Goal: Communication & Community: Answer question/provide support

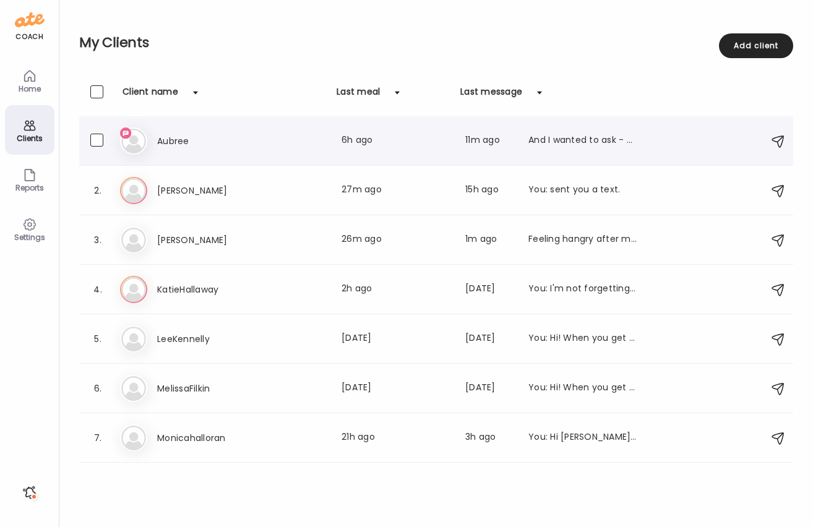
click at [190, 151] on div "Au Aubree Last meal: 6h ago Last message: 11m ago And I wanted to ask - can you…" at bounding box center [438, 140] width 636 height 27
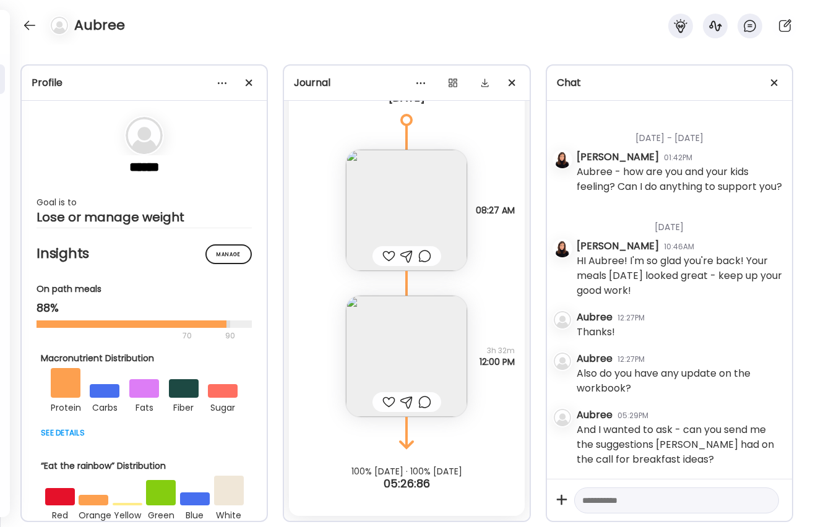
scroll to position [1524, 0]
click at [643, 502] on textarea at bounding box center [665, 500] width 166 height 15
type textarea "**********"
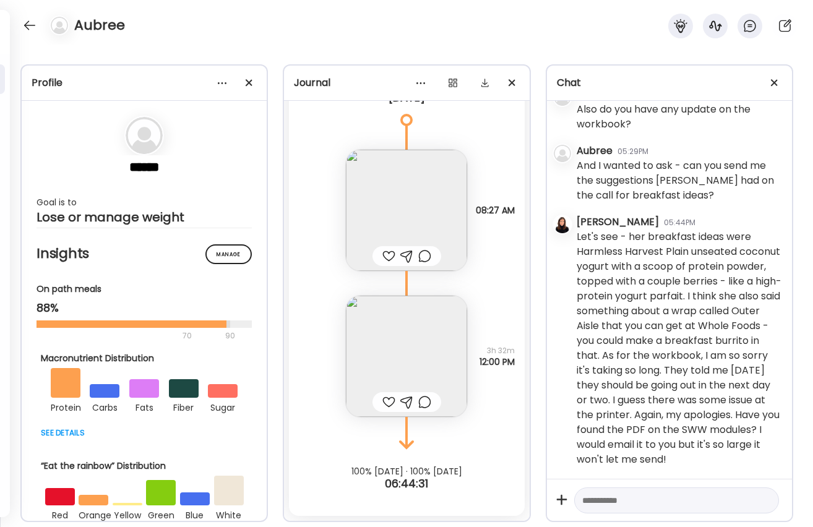
scroll to position [1788, 0]
click at [661, 500] on textarea at bounding box center [665, 500] width 166 height 15
type textarea "**********"
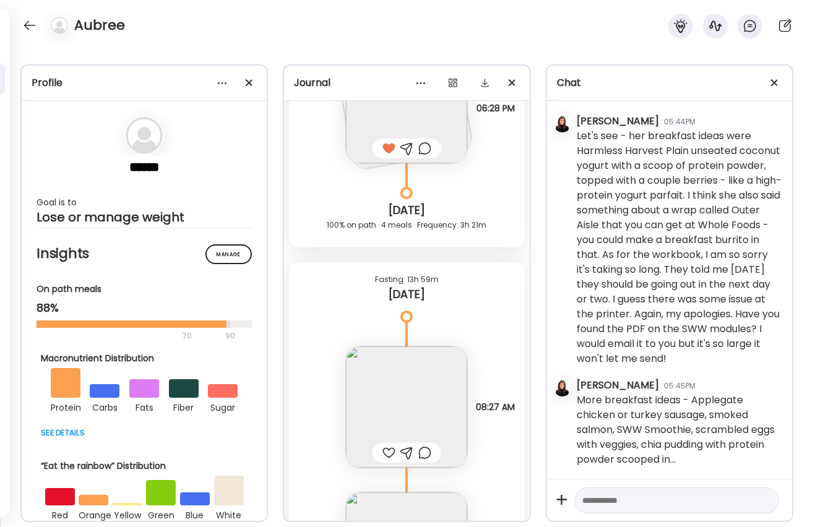
scroll to position [6186, 0]
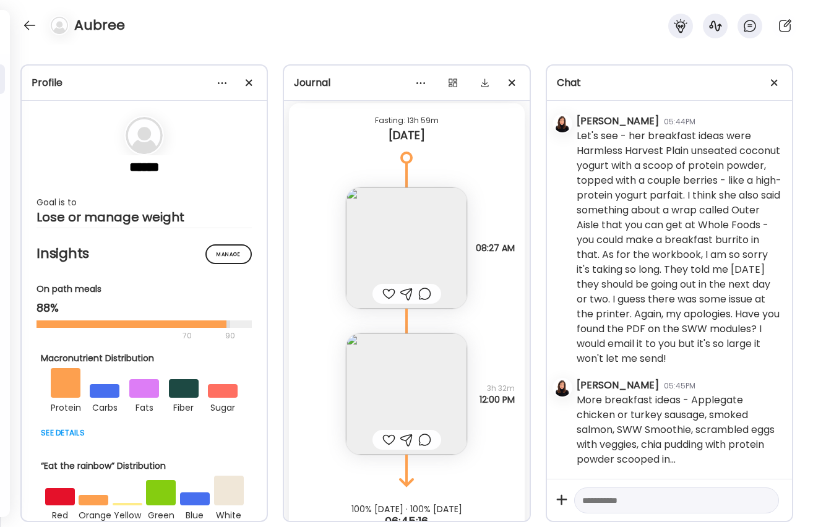
click at [390, 262] on img at bounding box center [406, 247] width 121 height 121
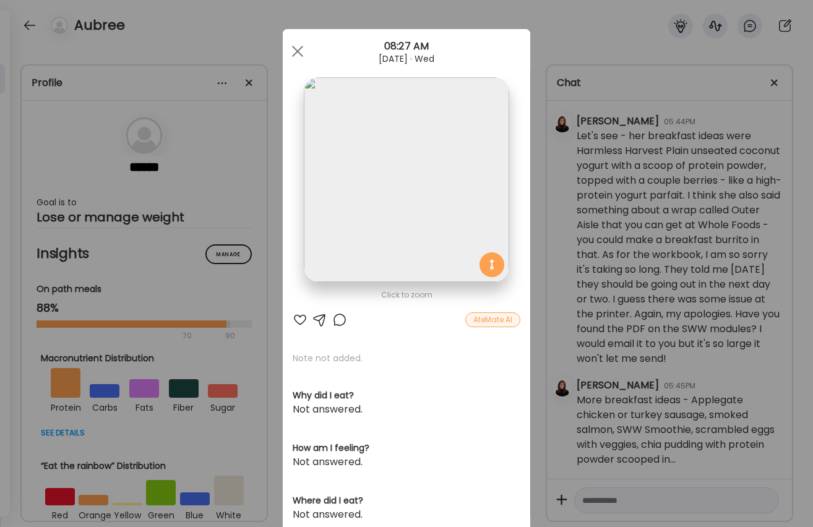
scroll to position [0, 0]
click at [299, 315] on div at bounding box center [299, 319] width 15 height 15
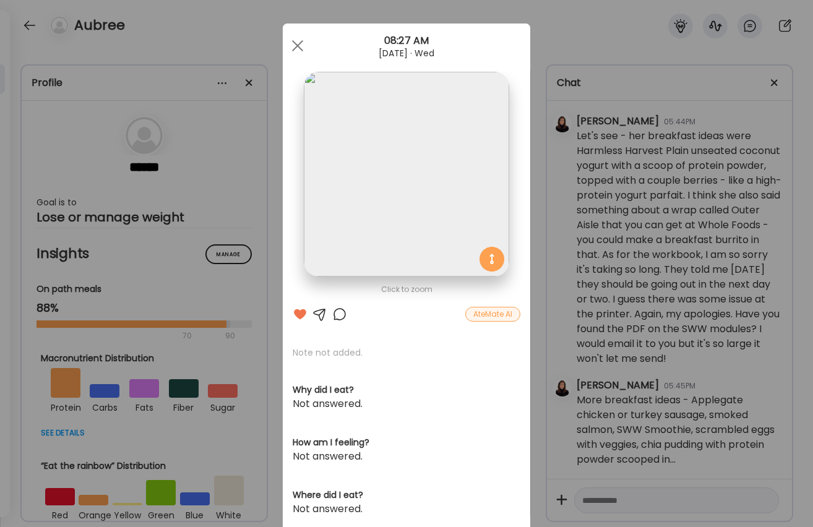
scroll to position [2, 0]
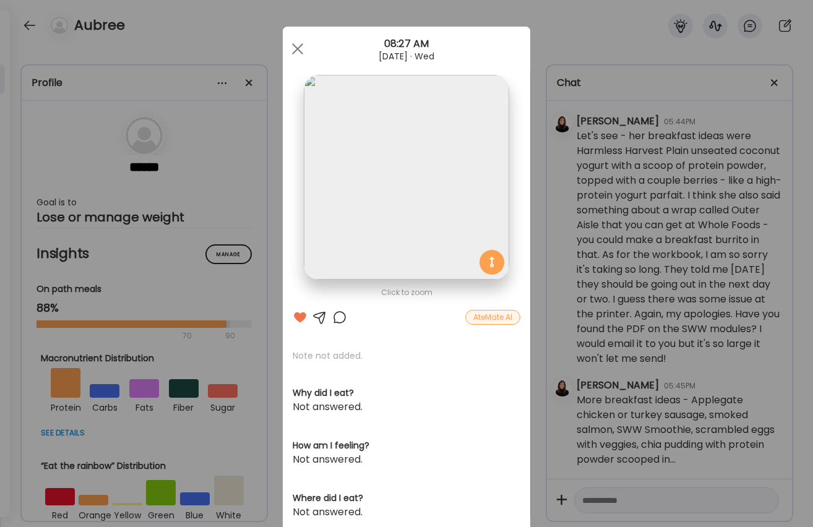
click at [340, 315] on div at bounding box center [339, 317] width 15 height 15
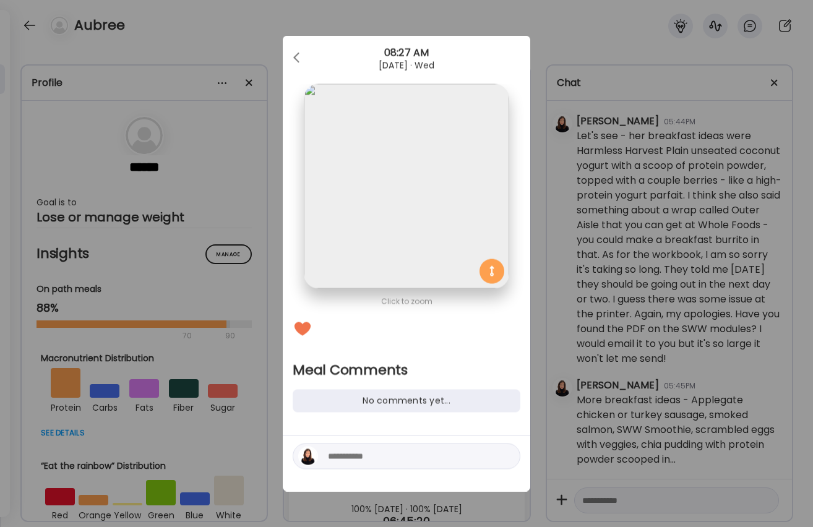
scroll to position [0, 0]
click at [378, 475] on div at bounding box center [406, 464] width 247 height 56
click at [384, 458] on textarea at bounding box center [411, 456] width 167 height 15
type textarea "**********"
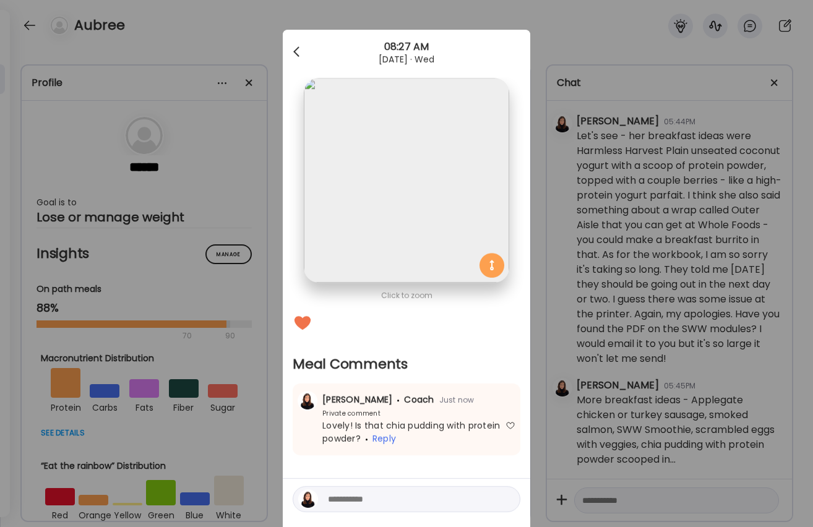
click at [302, 53] on div at bounding box center [297, 52] width 25 height 25
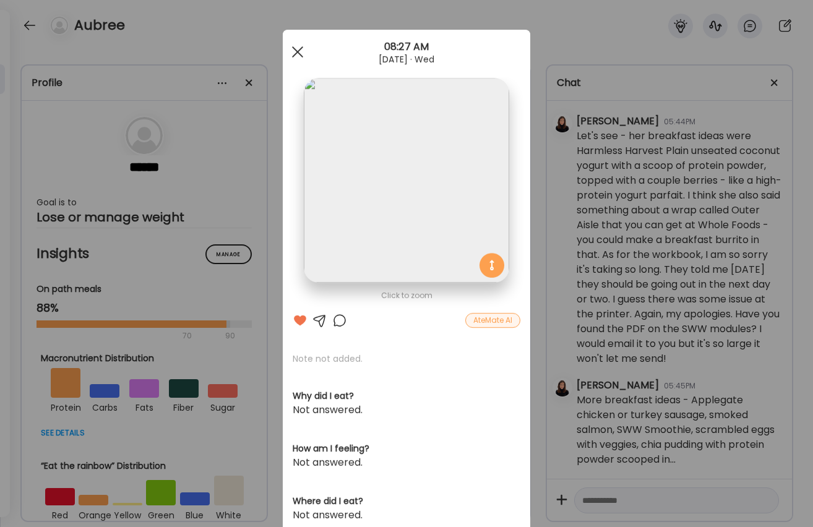
click at [300, 50] on span at bounding box center [297, 51] width 11 height 11
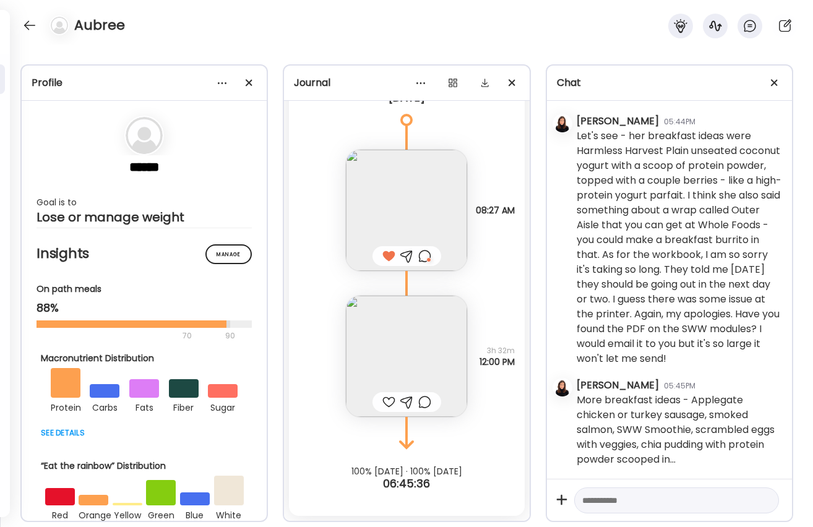
scroll to position [6224, 0]
click at [406, 335] on img at bounding box center [406, 356] width 121 height 121
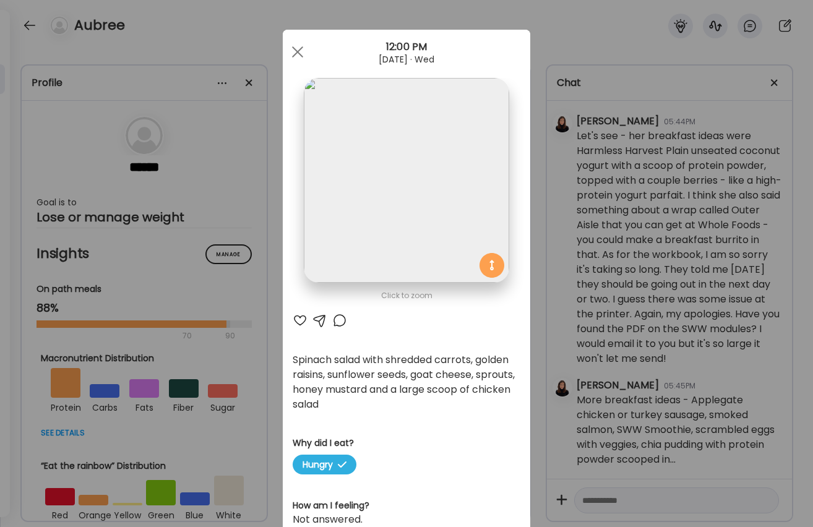
click at [297, 318] on div at bounding box center [299, 320] width 15 height 15
click at [336, 319] on div at bounding box center [339, 320] width 15 height 15
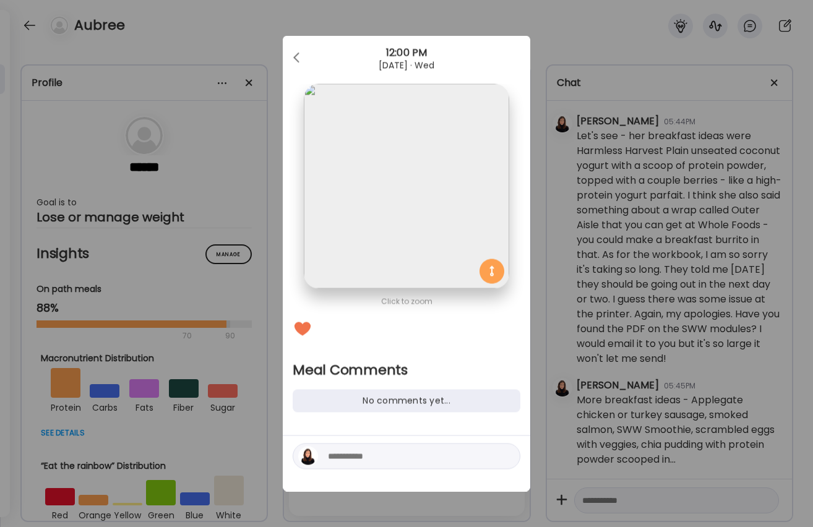
click at [347, 451] on textarea at bounding box center [411, 456] width 167 height 15
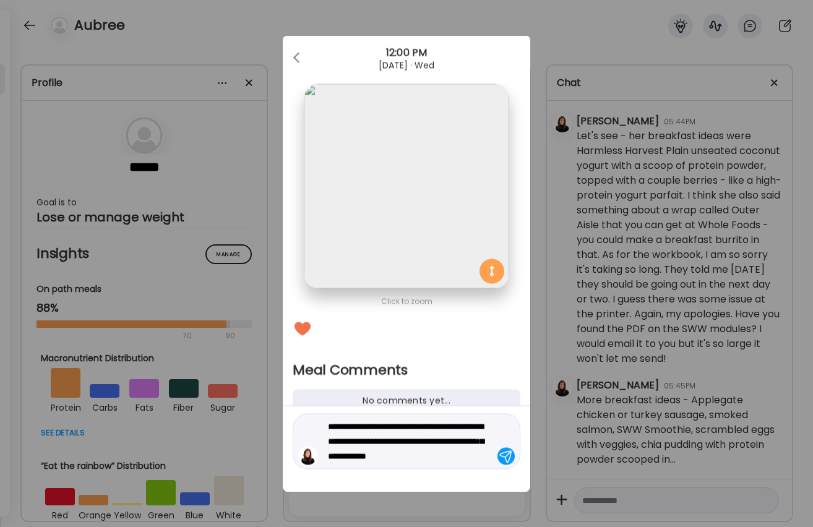
type textarea "**********"
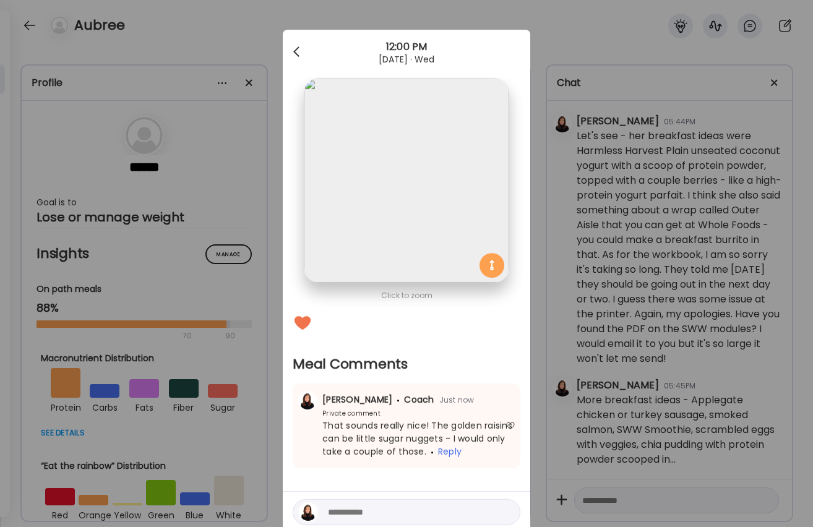
click at [299, 45] on div at bounding box center [297, 52] width 25 height 25
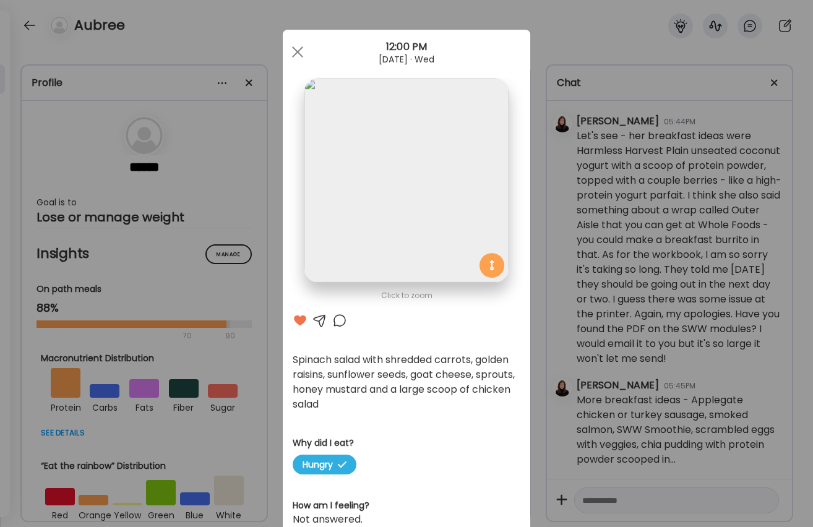
click at [265, 21] on div "Ate Coach Dashboard Wahoo! It’s official Take a moment to set up your Coach Pro…" at bounding box center [406, 263] width 813 height 527
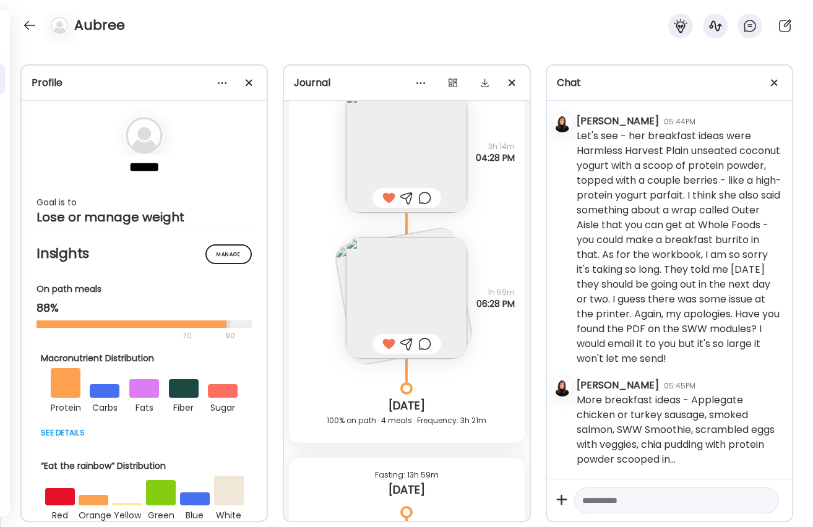
scroll to position [5831, 0]
click at [19, 23] on div "Aubree" at bounding box center [406, 22] width 813 height 45
click at [24, 22] on div at bounding box center [30, 25] width 20 height 20
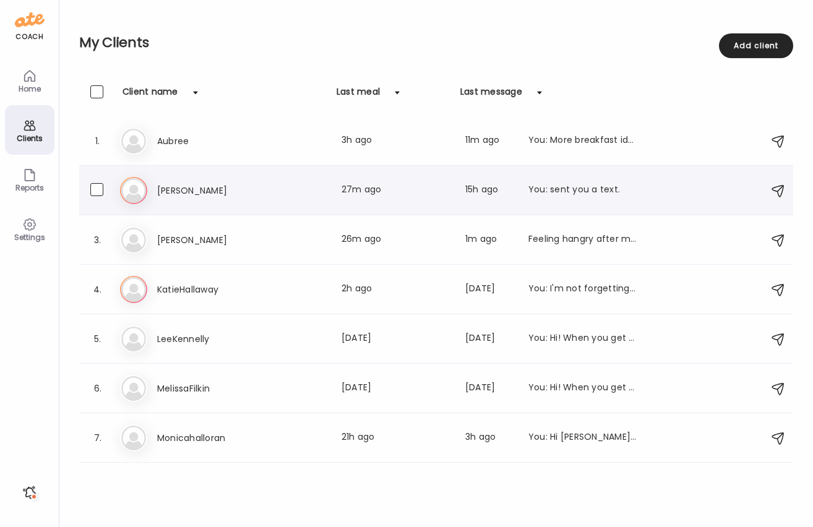
click at [137, 189] on img at bounding box center [133, 190] width 25 height 25
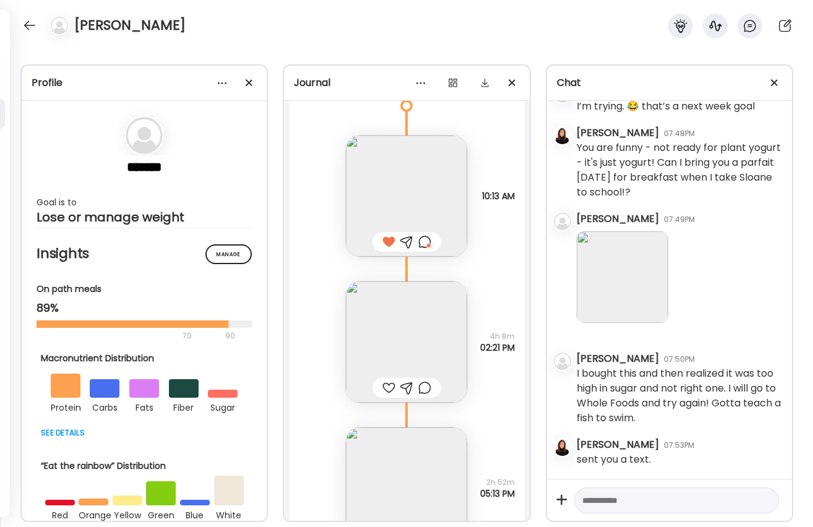
scroll to position [16755, 0]
click at [400, 324] on img at bounding box center [406, 346] width 121 height 121
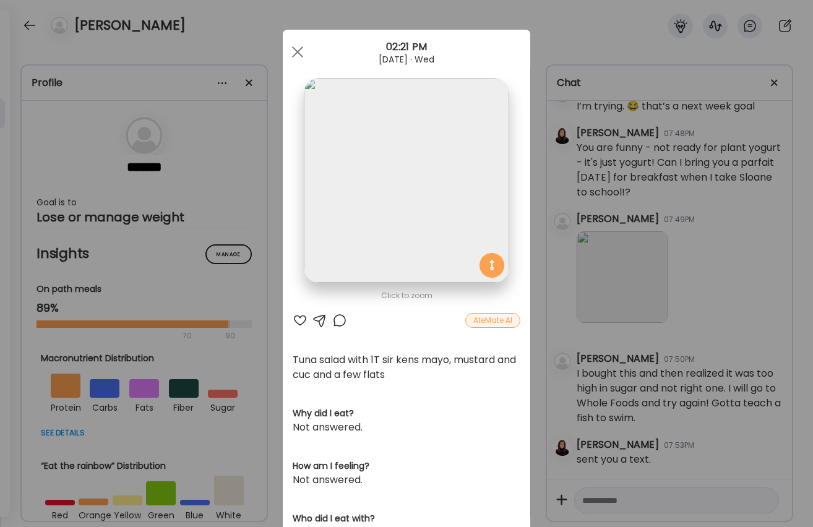
click at [301, 323] on div at bounding box center [299, 320] width 15 height 15
click at [339, 317] on div at bounding box center [339, 320] width 15 height 15
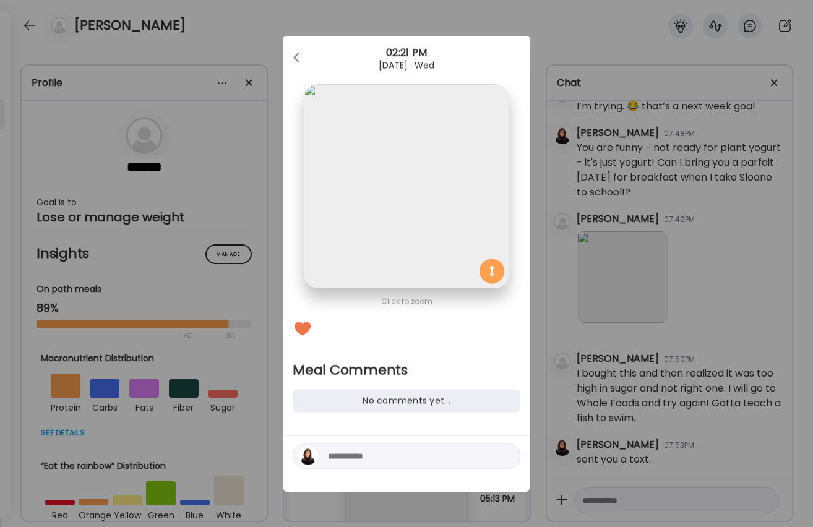
click at [417, 450] on textarea at bounding box center [411, 456] width 167 height 15
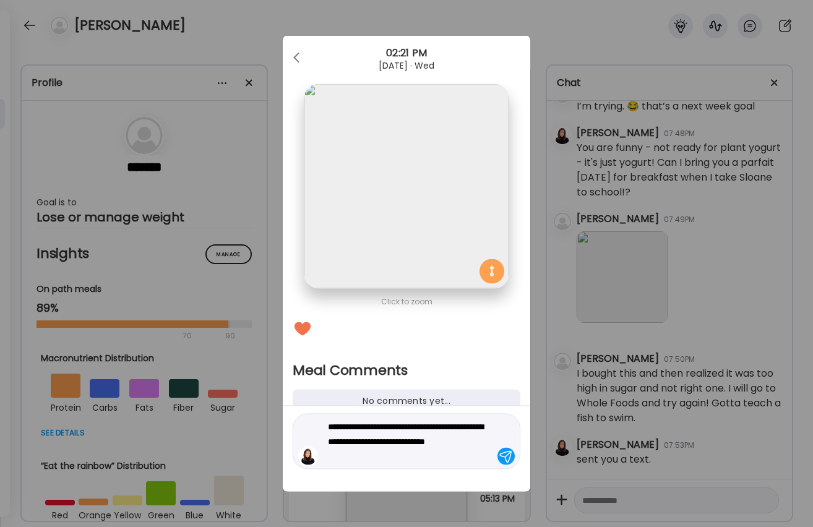
type textarea "**********"
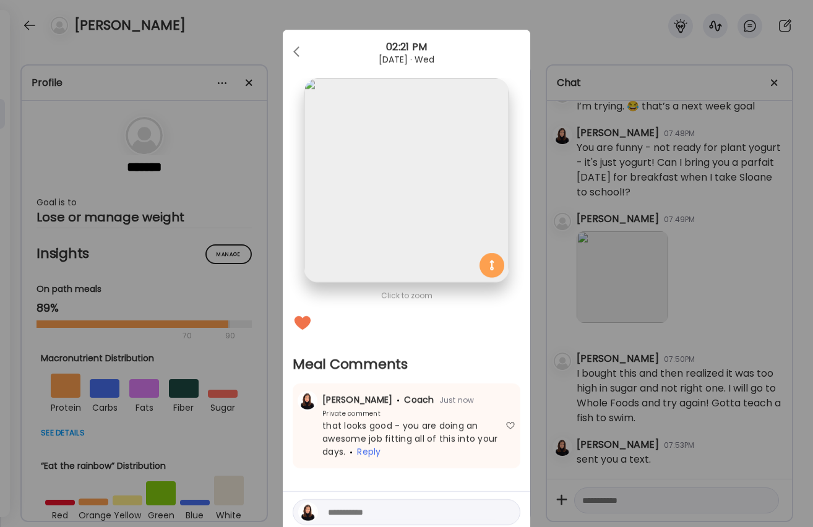
click at [559, 390] on div "Ate Coach Dashboard Wahoo! It’s official Take a moment to set up your Coach Pro…" at bounding box center [406, 263] width 813 height 527
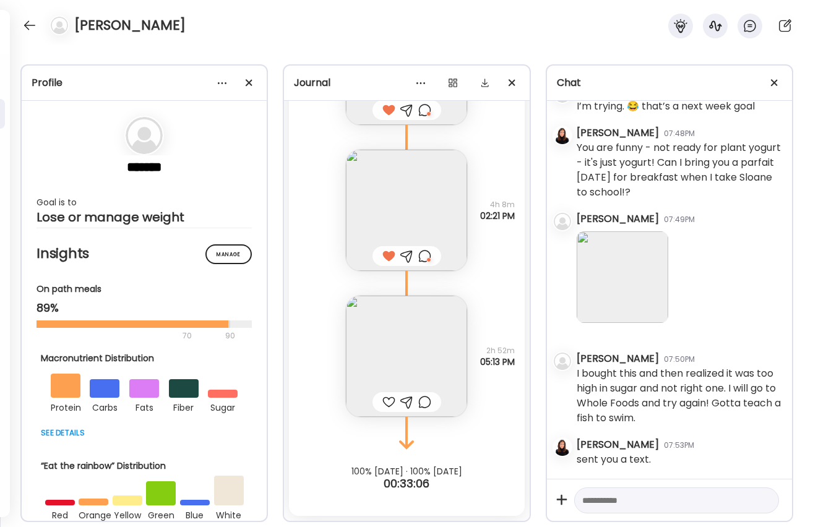
scroll to position [16892, 0]
click at [377, 362] on img at bounding box center [406, 356] width 121 height 121
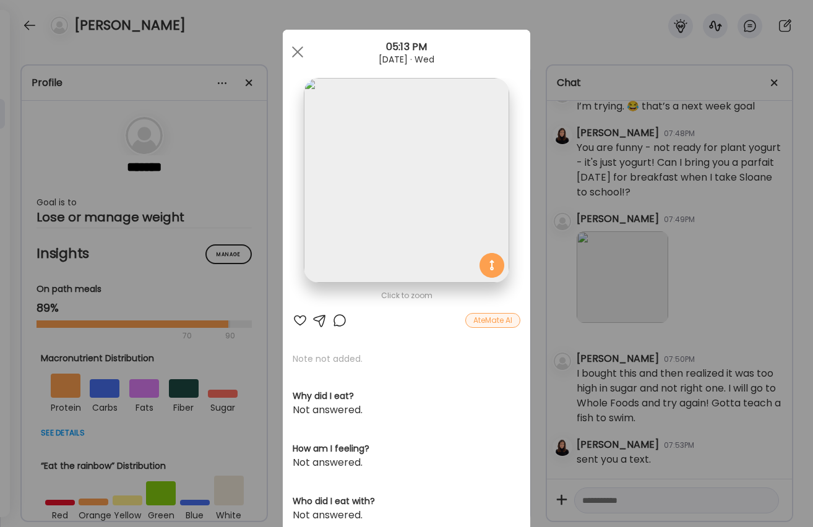
click at [299, 323] on div at bounding box center [299, 320] width 15 height 15
click at [343, 320] on div at bounding box center [339, 320] width 15 height 15
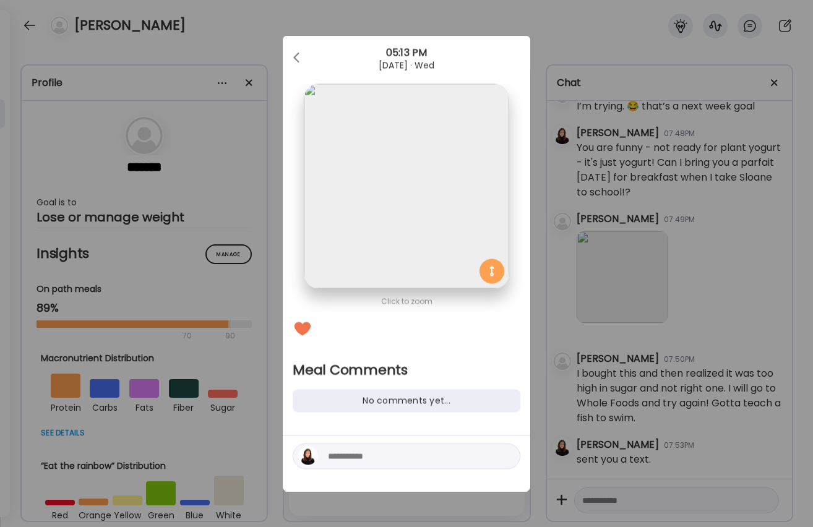
click at [412, 456] on textarea at bounding box center [411, 456] width 167 height 15
type textarea "**********"
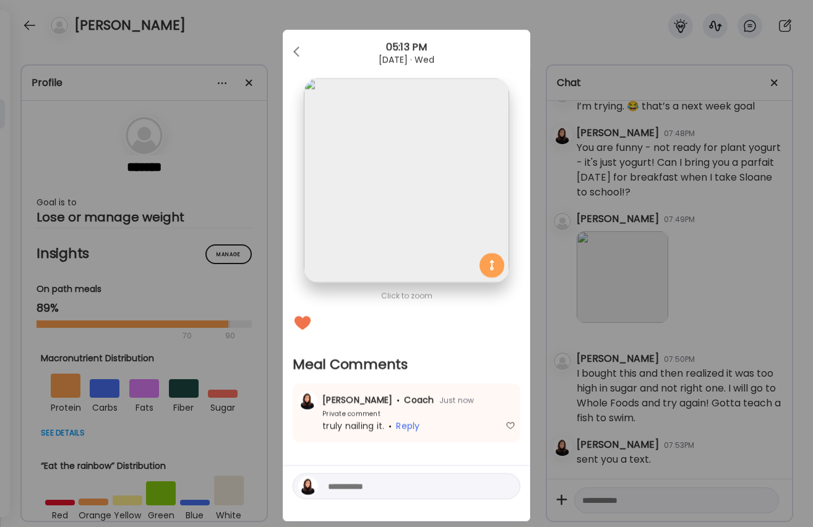
click at [642, 500] on div "Ate Coach Dashboard Wahoo! It’s official Take a moment to set up your Coach Pro…" at bounding box center [406, 263] width 813 height 527
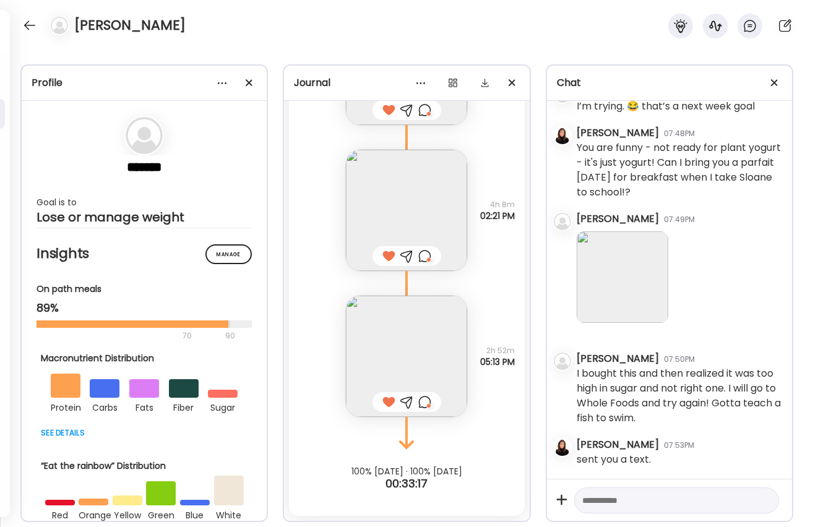
click at [642, 500] on textarea at bounding box center [665, 500] width 166 height 15
type textarea "**********"
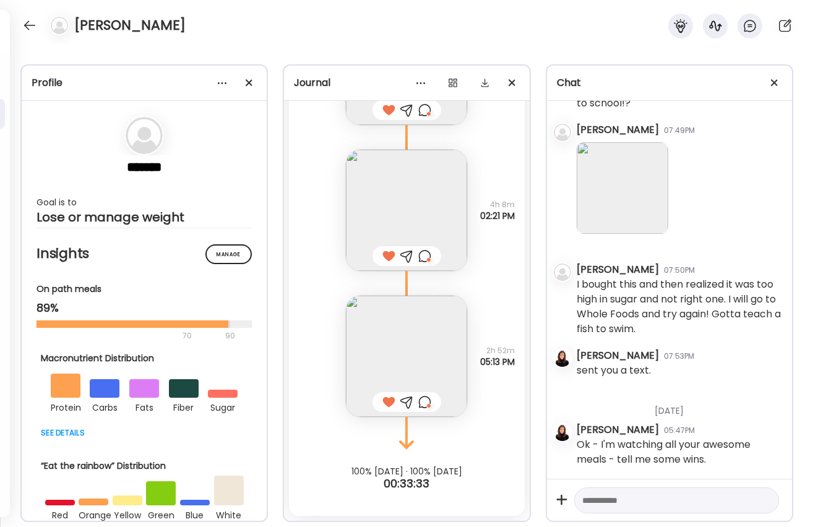
scroll to position [6146, 0]
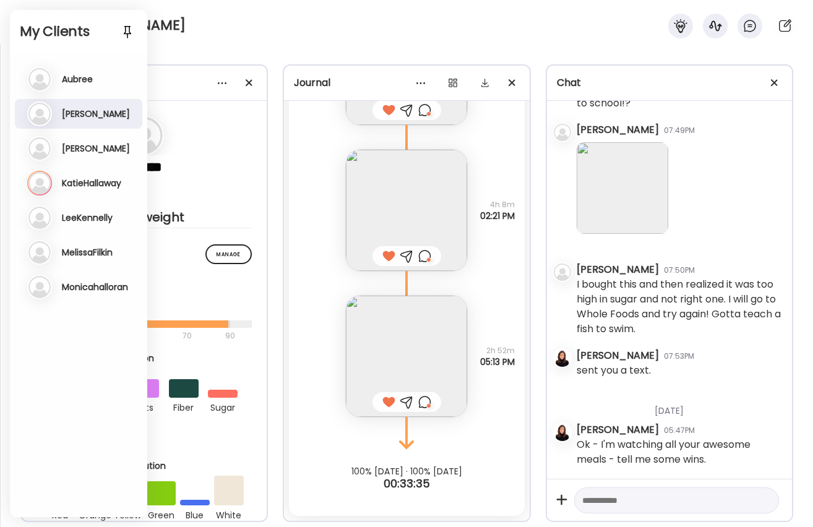
click at [236, 46] on div "Profile ******* Goal is to Lose or manage weight Manage Insights On path meals …" at bounding box center [406, 286] width 813 height 482
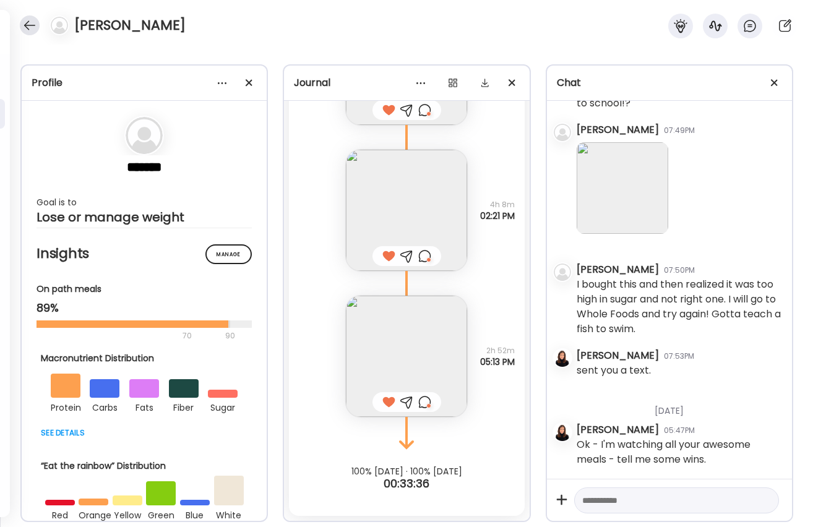
click at [22, 25] on div at bounding box center [30, 25] width 20 height 20
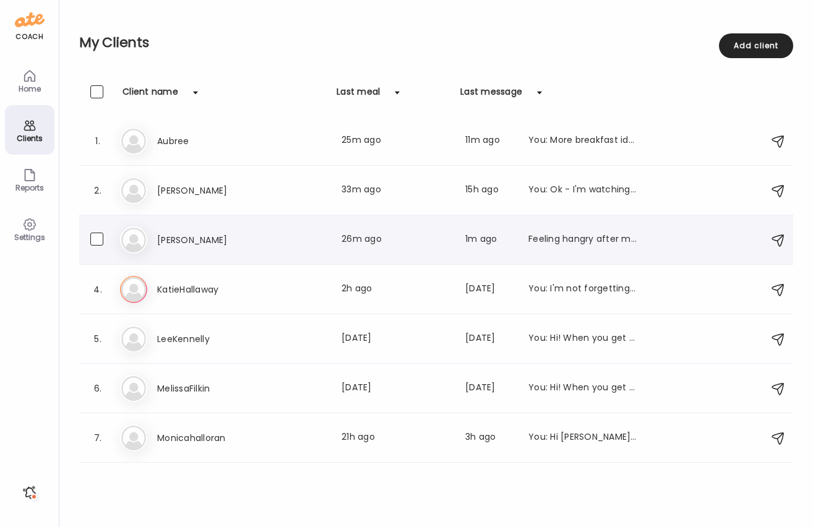
click at [196, 236] on h3 "[PERSON_NAME]" at bounding box center [211, 240] width 109 height 15
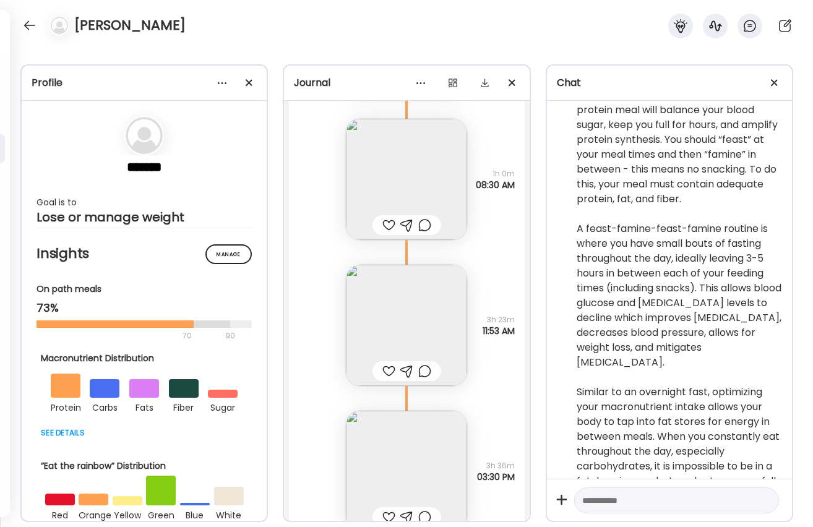
scroll to position [18761, 0]
click at [411, 329] on img at bounding box center [406, 323] width 121 height 121
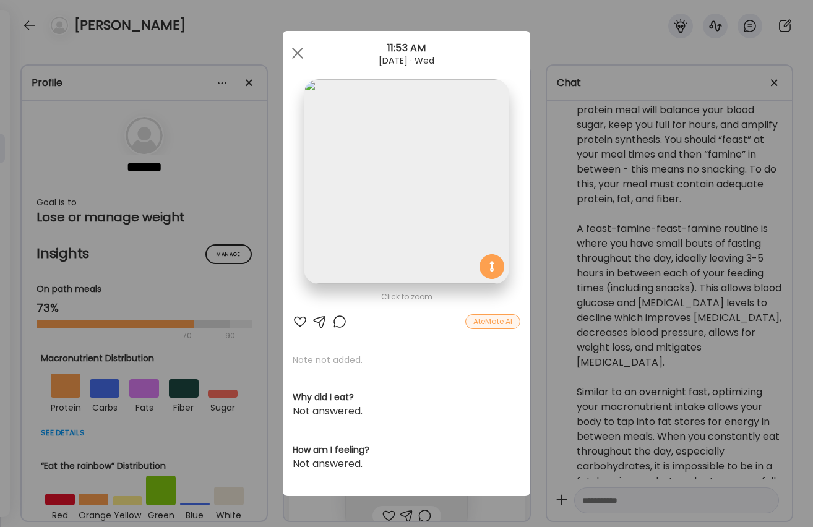
click at [304, 319] on div at bounding box center [299, 321] width 15 height 15
click at [341, 323] on div at bounding box center [339, 321] width 15 height 15
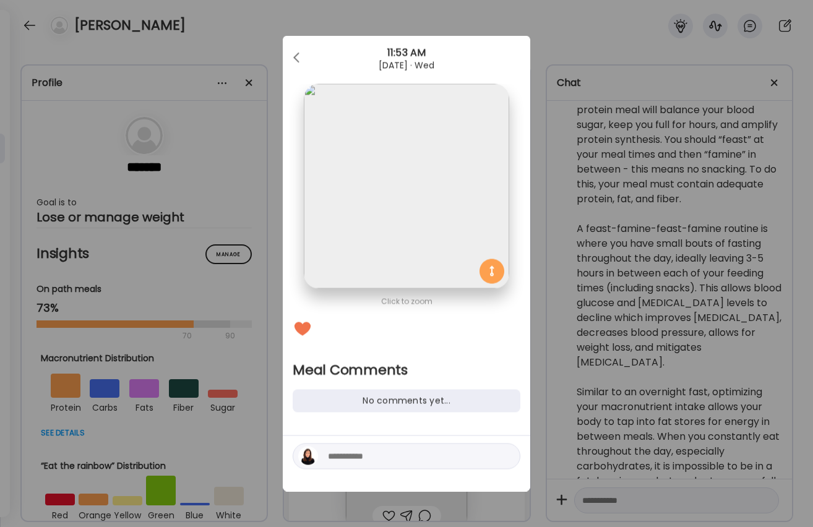
click at [360, 453] on textarea at bounding box center [411, 456] width 167 height 15
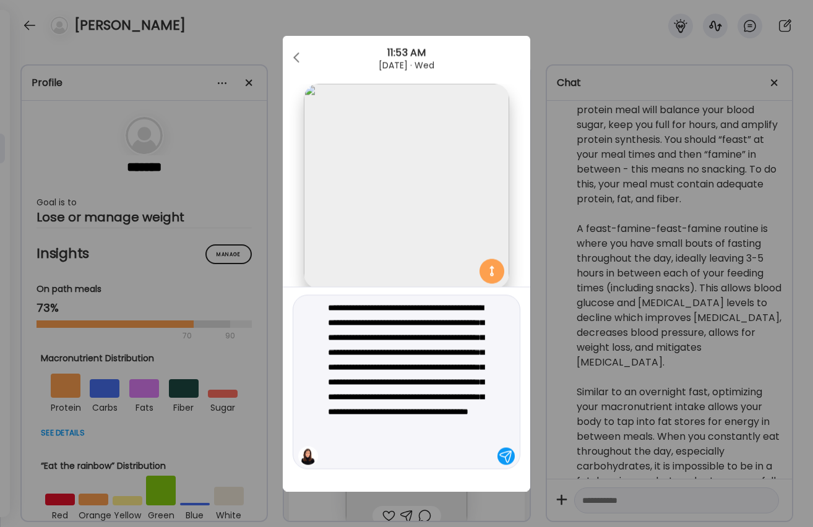
type textarea "**********"
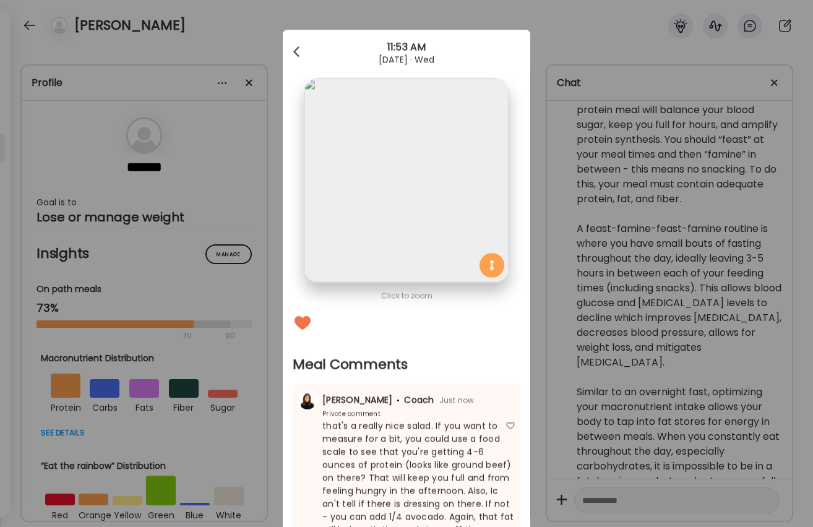
click at [299, 52] on div at bounding box center [297, 52] width 25 height 25
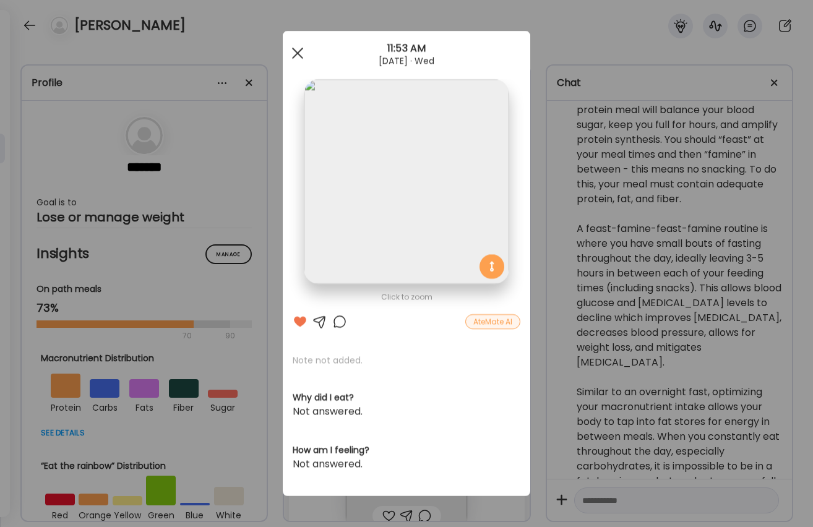
click at [298, 51] on div at bounding box center [297, 53] width 25 height 25
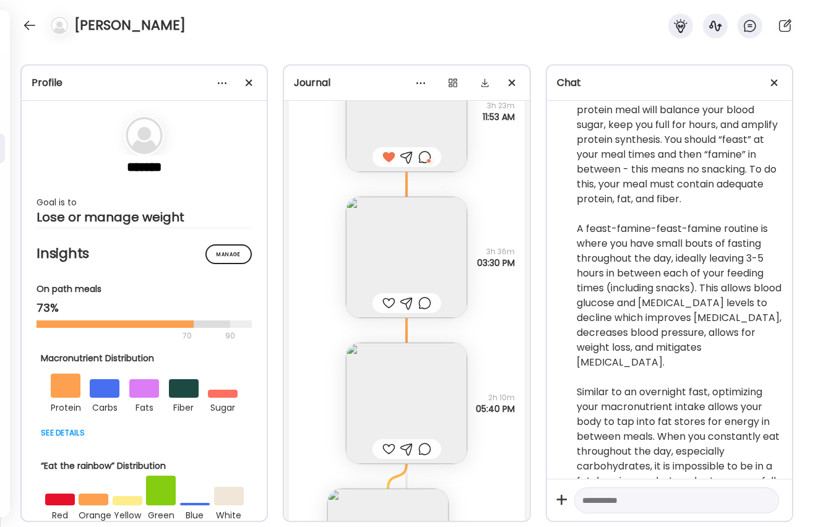
scroll to position [18986, 0]
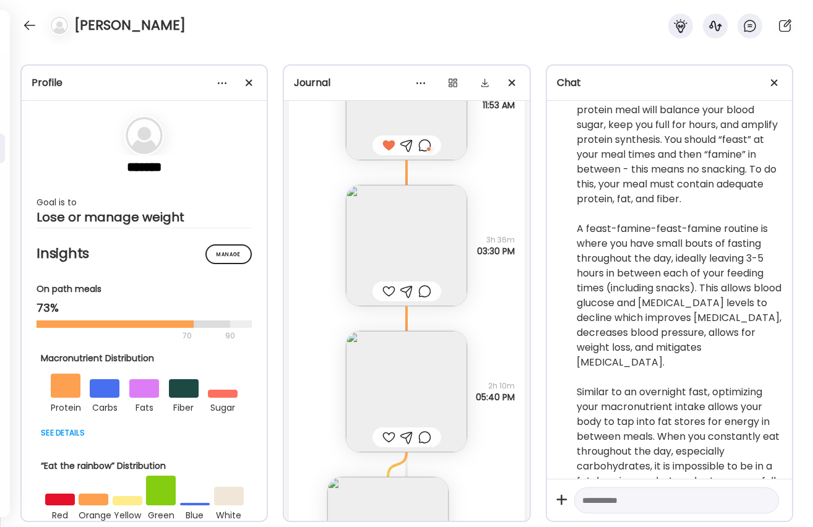
click at [389, 255] on img at bounding box center [406, 245] width 121 height 121
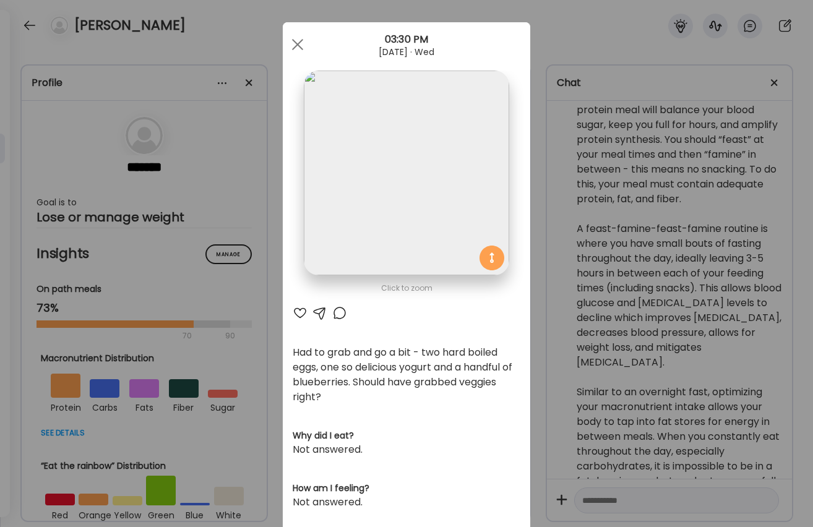
scroll to position [6, 0]
click at [295, 312] on div at bounding box center [299, 314] width 15 height 15
click at [339, 312] on div at bounding box center [339, 314] width 15 height 15
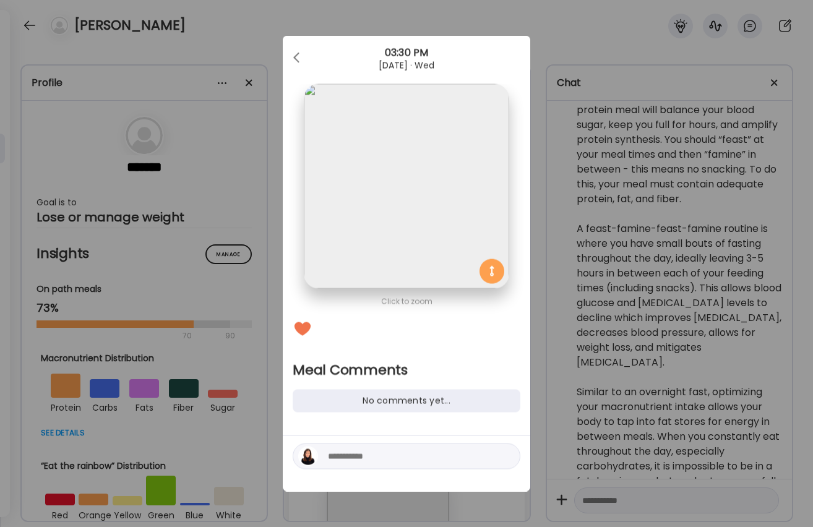
scroll to position [0, 0]
click at [411, 461] on textarea at bounding box center [411, 456] width 167 height 15
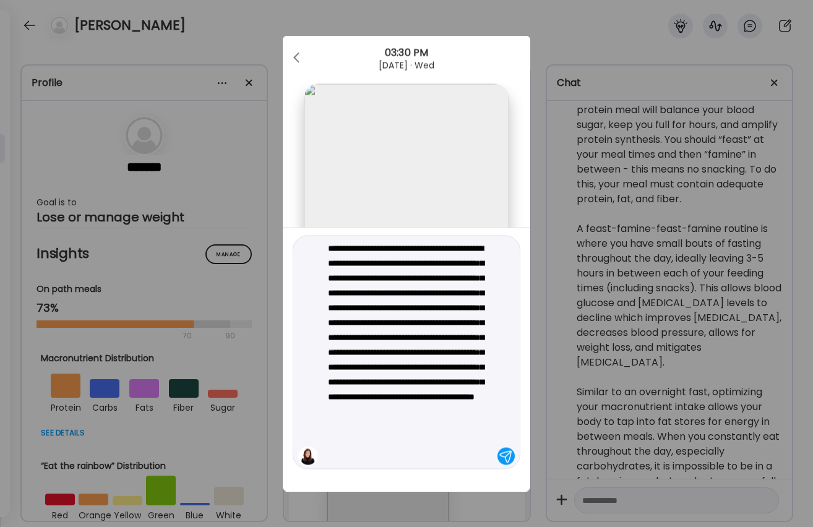
type textarea "**********"
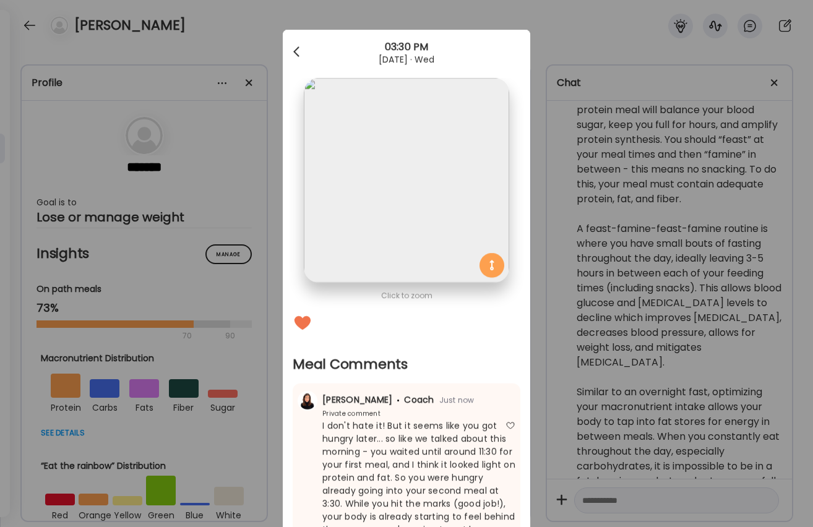
click at [301, 47] on div at bounding box center [297, 52] width 25 height 25
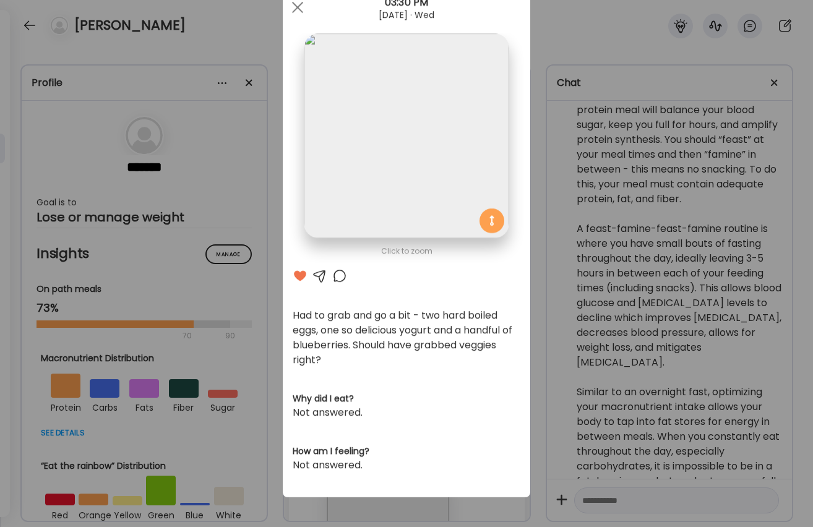
scroll to position [45, 0]
click at [294, 4] on span at bounding box center [297, 7] width 11 height 11
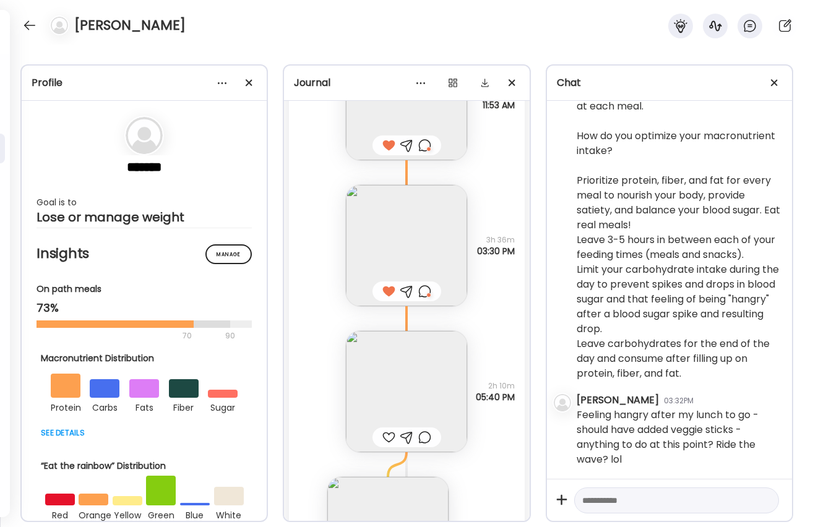
scroll to position [6767, 0]
click at [647, 501] on textarea at bounding box center [665, 500] width 166 height 15
paste textarea "**********"
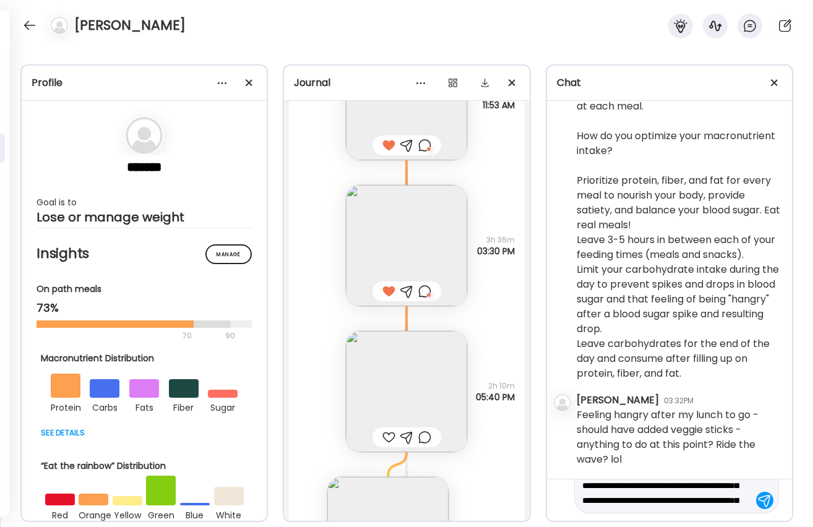
scroll to position [74, 0]
type textarea "**********"
click at [764, 498] on div at bounding box center [764, 500] width 17 height 17
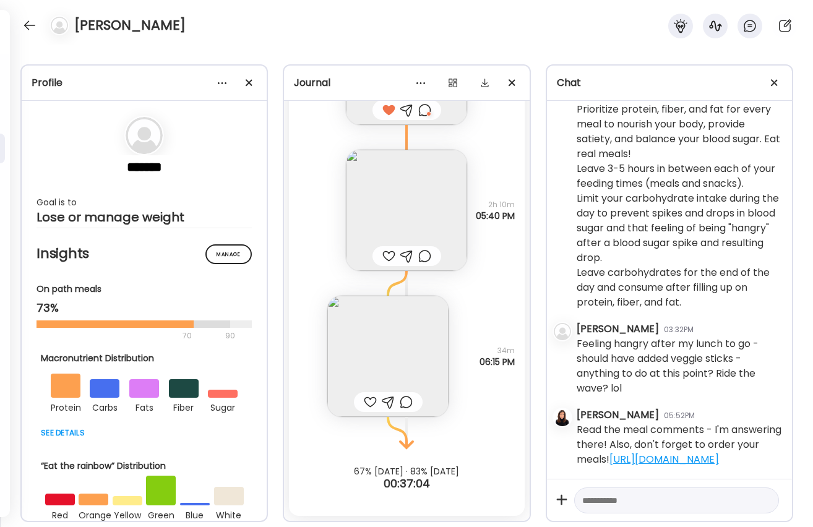
scroll to position [19167, 0]
click at [395, 216] on img at bounding box center [406, 210] width 121 height 121
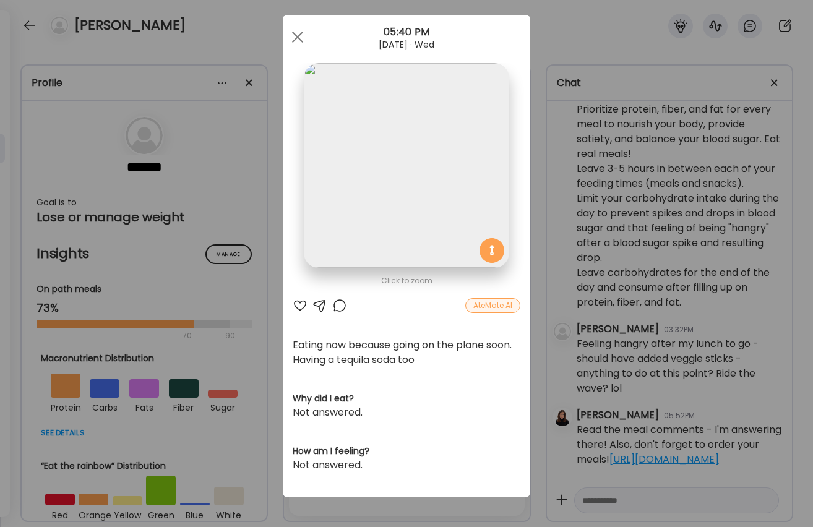
scroll to position [14, 0]
click at [299, 306] on div at bounding box center [299, 306] width 15 height 15
click at [336, 306] on div at bounding box center [339, 306] width 15 height 15
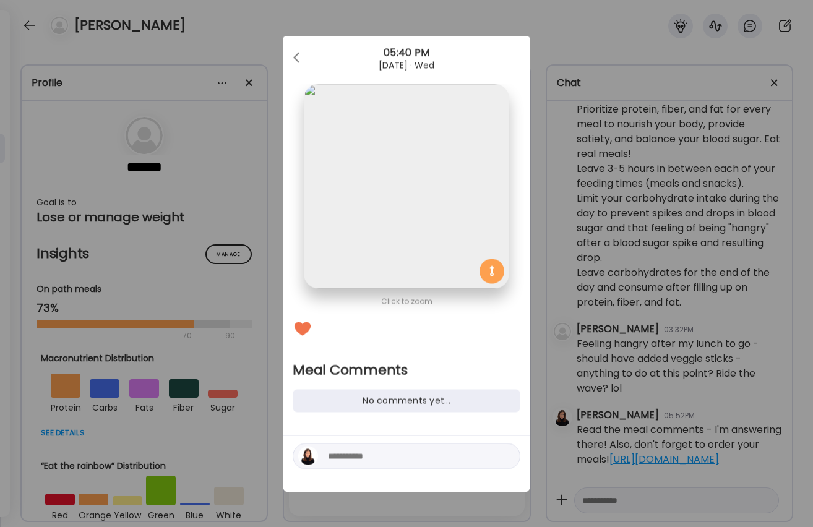
click at [369, 458] on textarea at bounding box center [411, 456] width 167 height 15
type textarea "**********"
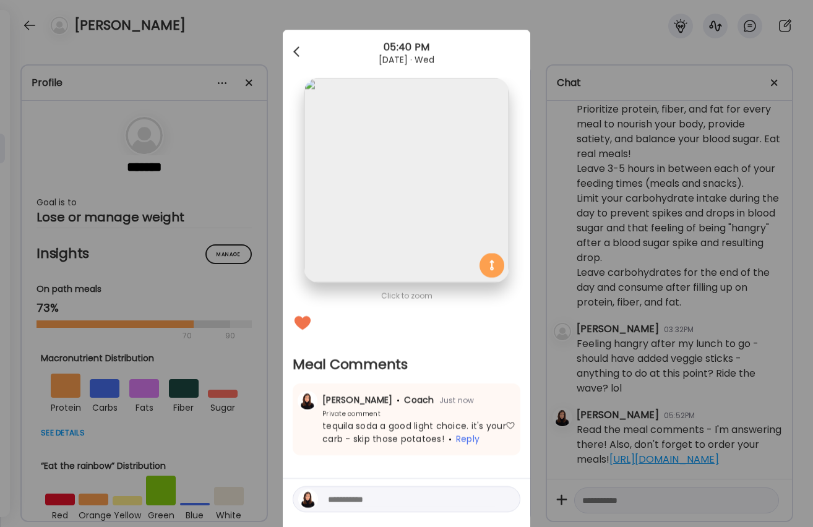
click at [296, 46] on div at bounding box center [297, 52] width 25 height 25
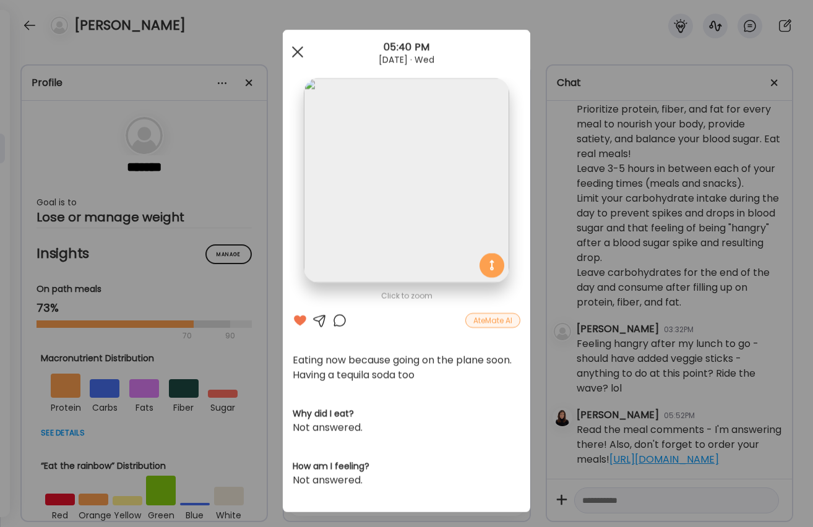
click at [291, 45] on div at bounding box center [297, 52] width 25 height 25
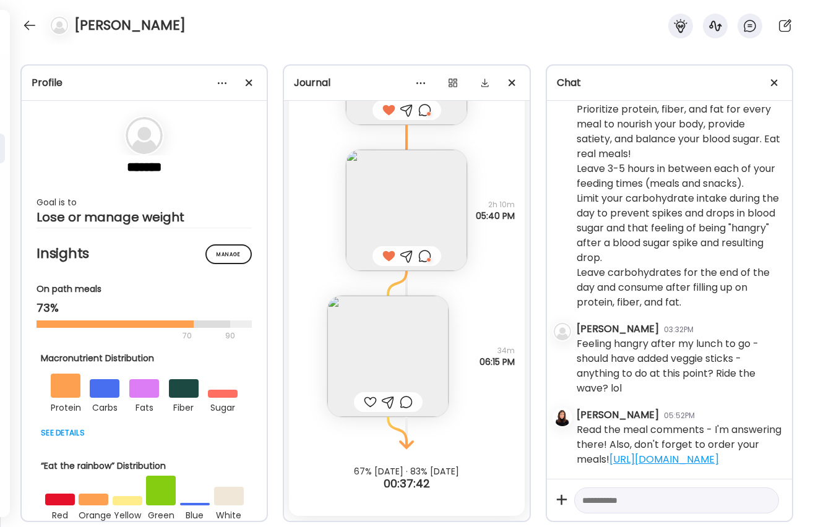
click at [387, 367] on img at bounding box center [387, 356] width 121 height 121
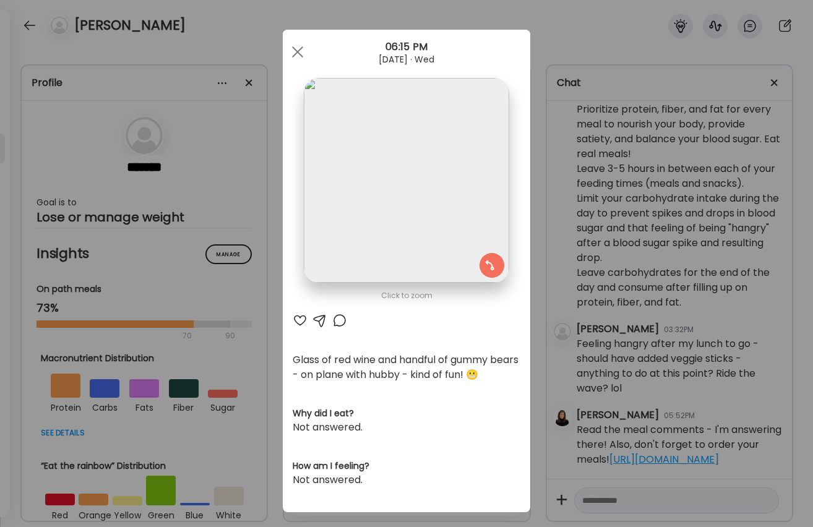
click at [296, 322] on div at bounding box center [299, 320] width 15 height 15
click at [345, 322] on div at bounding box center [339, 320] width 15 height 15
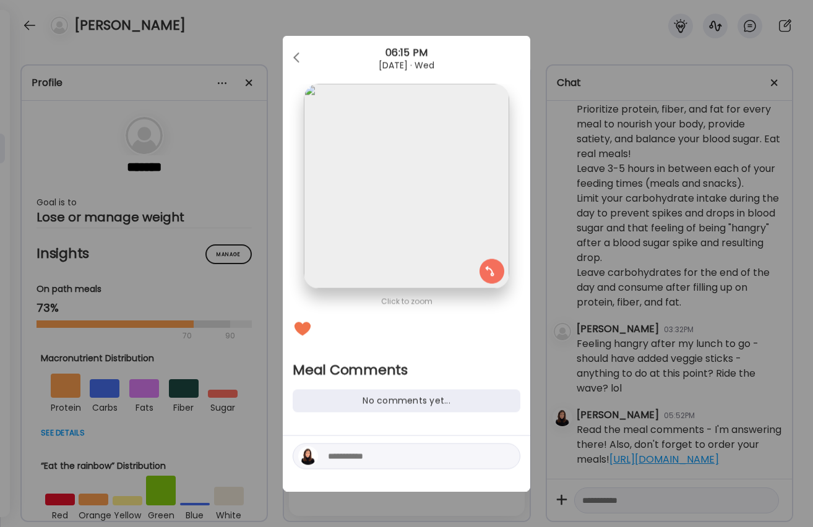
click at [403, 451] on textarea at bounding box center [411, 456] width 167 height 15
type textarea "**********"
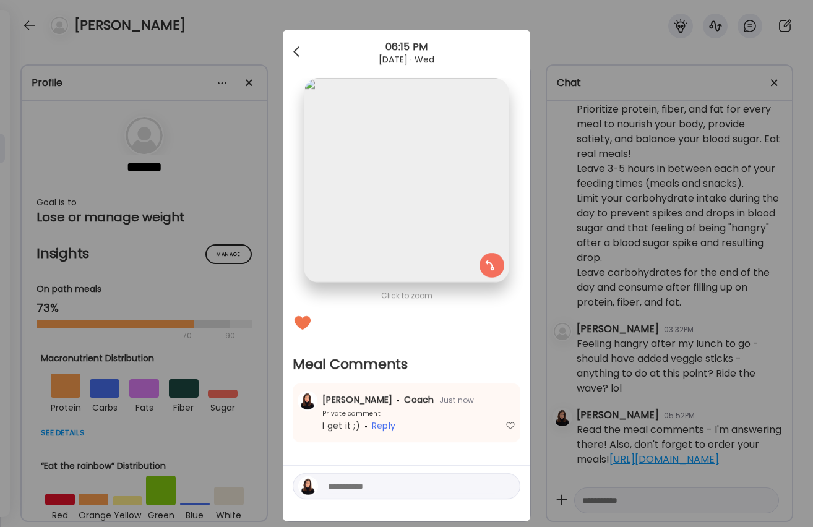
click at [295, 44] on div at bounding box center [297, 52] width 25 height 25
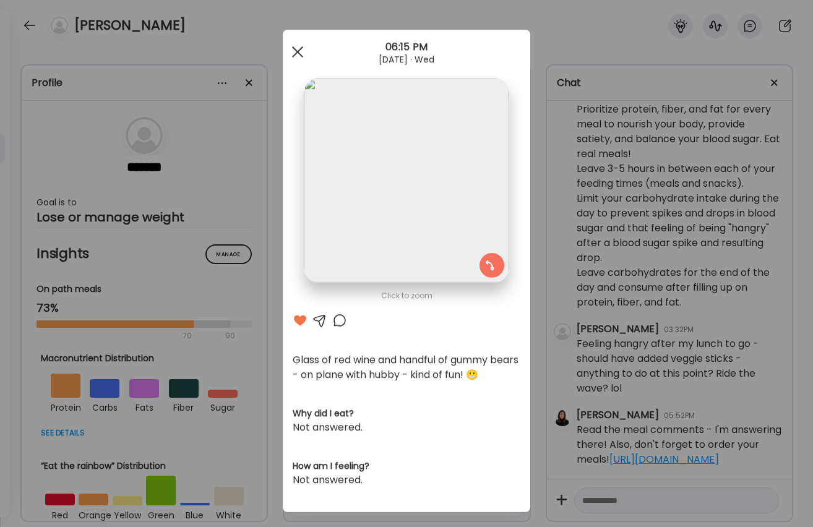
click at [299, 52] on div at bounding box center [297, 52] width 25 height 25
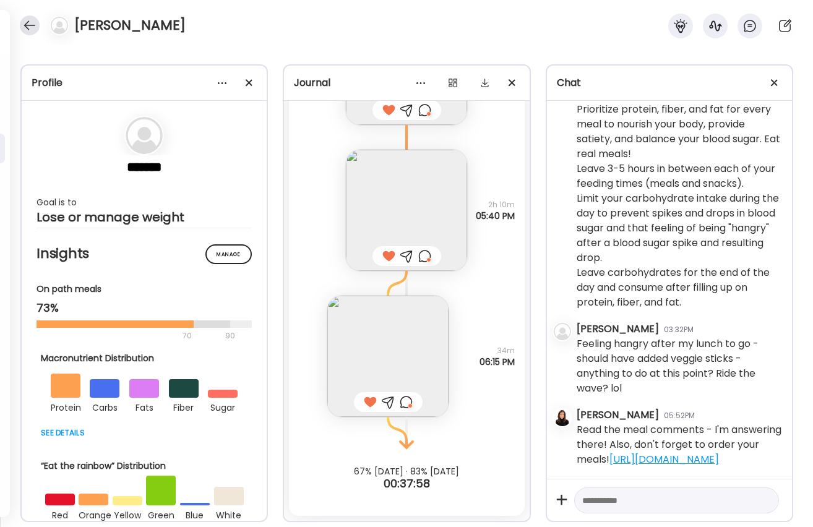
click at [32, 26] on div at bounding box center [30, 25] width 20 height 20
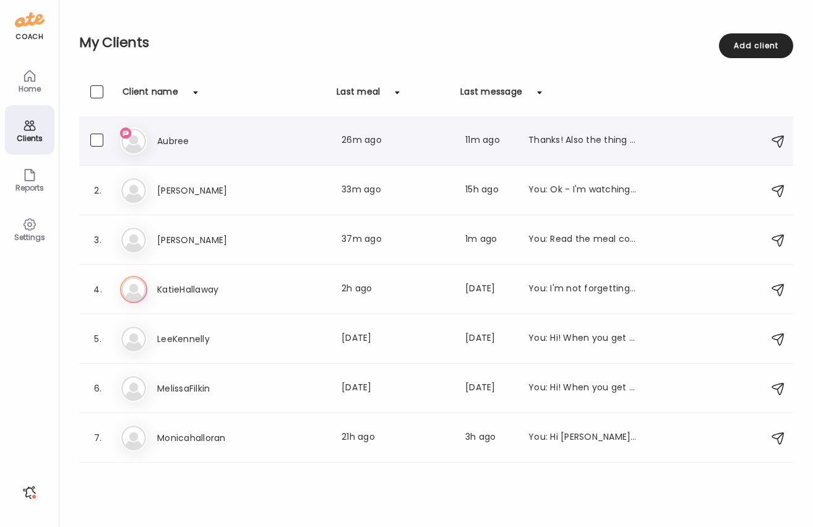
click at [162, 143] on h3 "Aubree" at bounding box center [211, 141] width 109 height 15
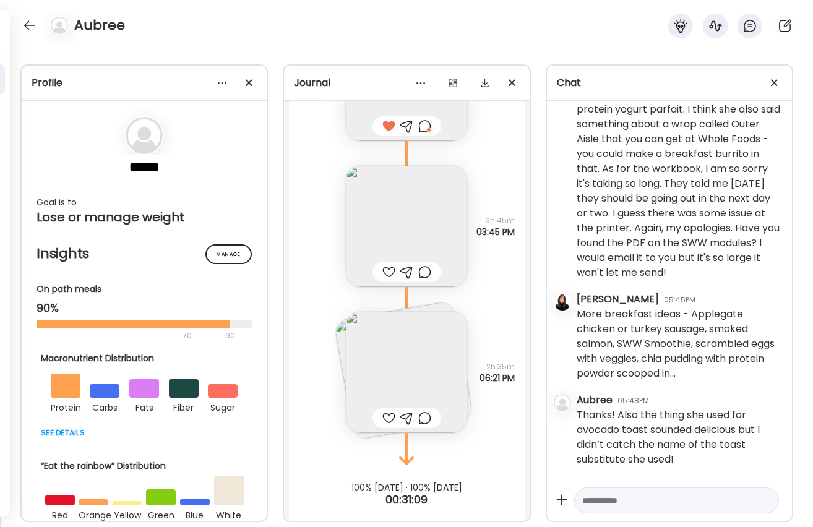
scroll to position [6495, 0]
click at [651, 500] on textarea at bounding box center [665, 500] width 166 height 15
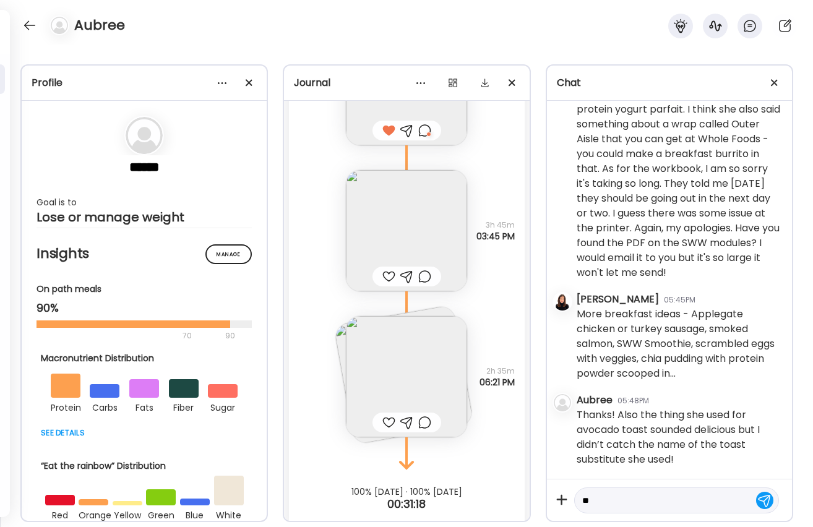
type textarea "*"
type textarea "**********"
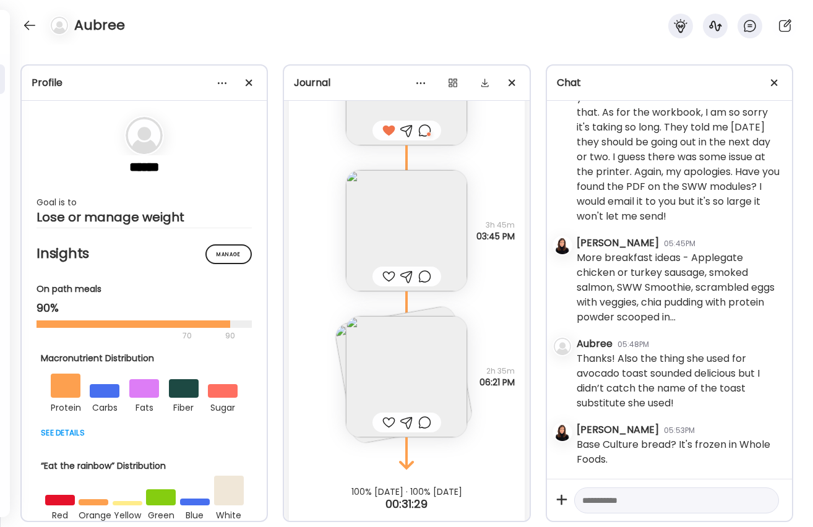
scroll to position [2031, 0]
click at [602, 498] on textarea at bounding box center [665, 500] width 166 height 15
type textarea "**********"
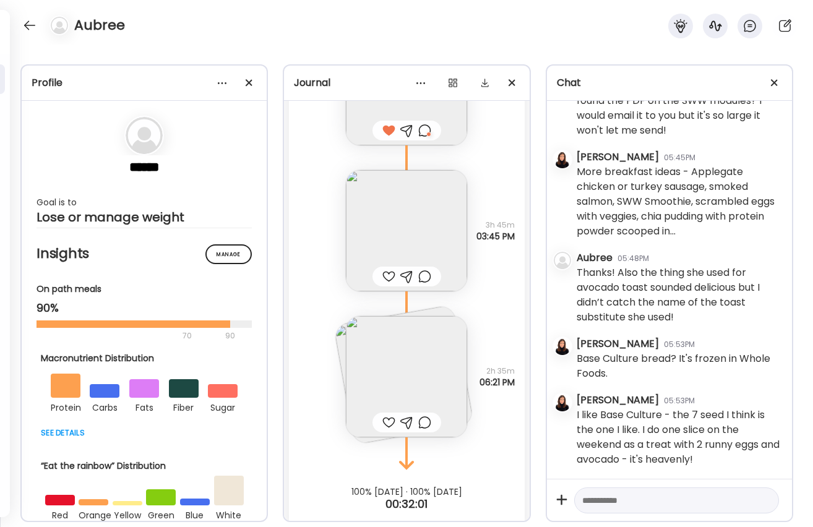
scroll to position [2117, 0]
click at [432, 254] on img at bounding box center [406, 230] width 121 height 121
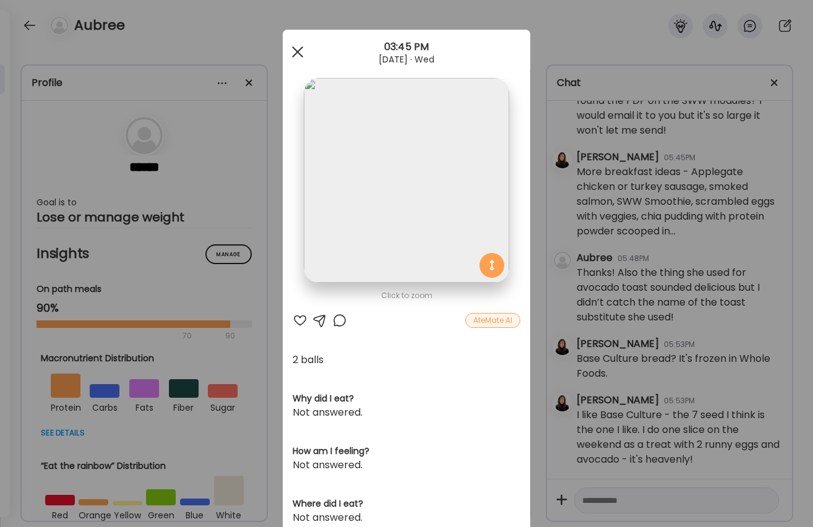
click at [297, 51] on span at bounding box center [297, 51] width 11 height 11
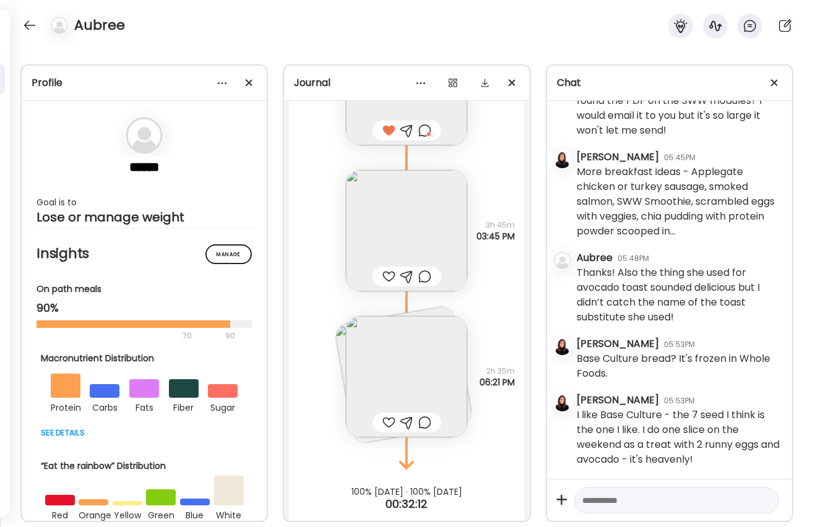
click at [387, 274] on div at bounding box center [388, 276] width 13 height 15
click at [430, 276] on div at bounding box center [424, 276] width 13 height 15
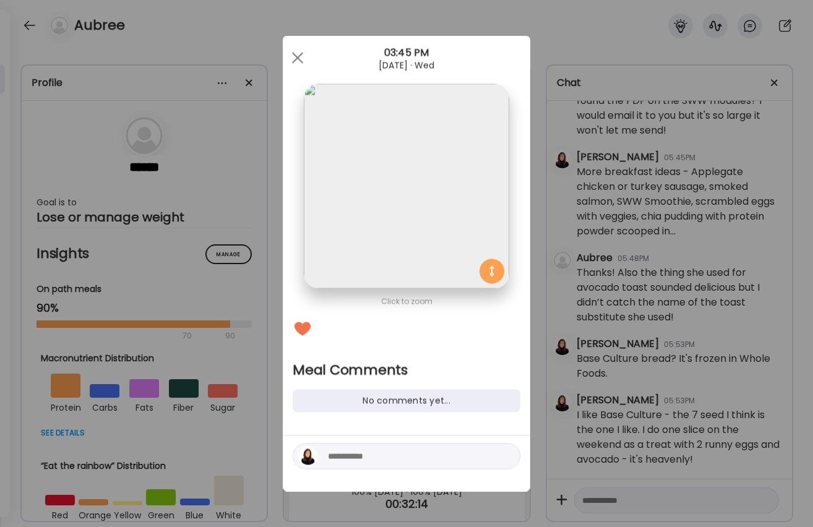
click at [380, 459] on textarea at bounding box center [411, 456] width 167 height 15
type textarea "**********"
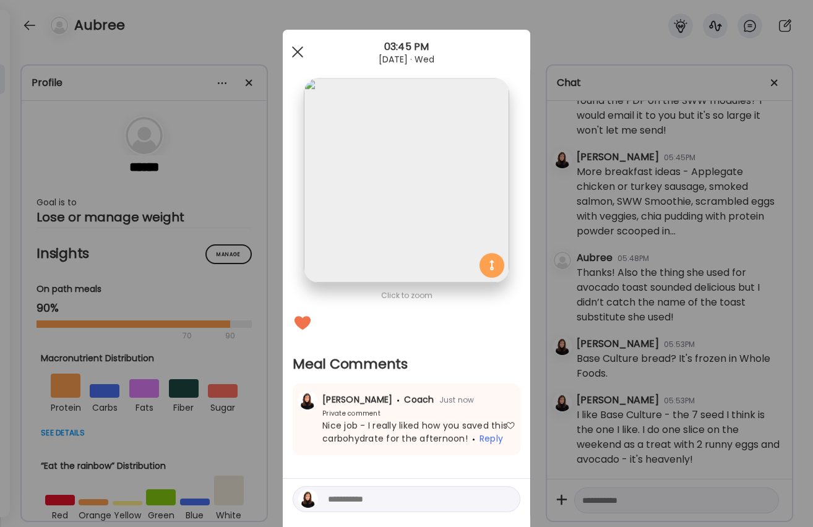
click at [299, 49] on div at bounding box center [297, 52] width 25 height 25
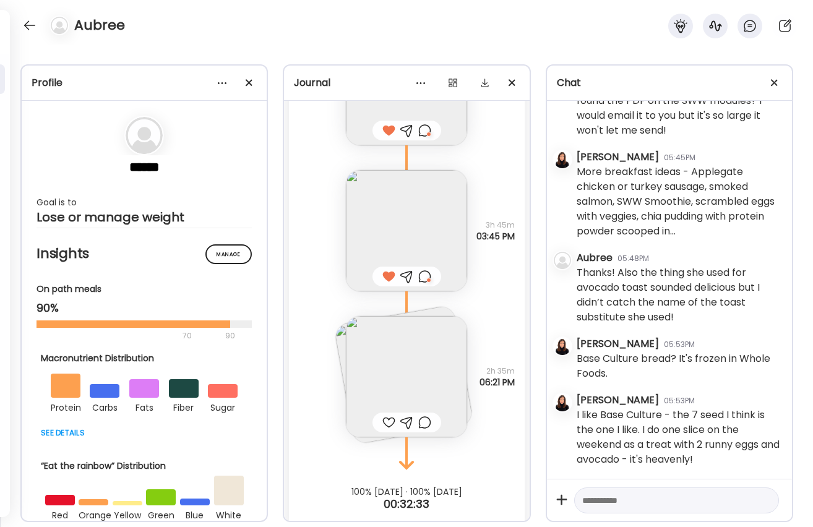
click at [430, 361] on img at bounding box center [406, 376] width 121 height 121
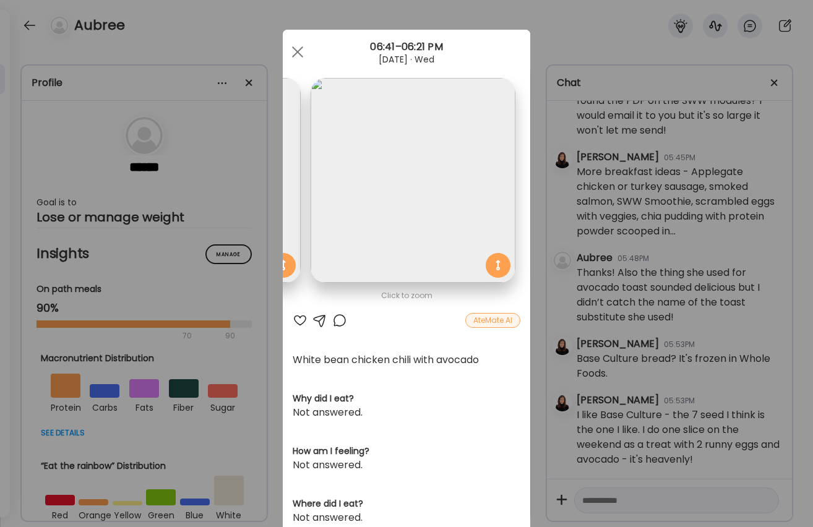
scroll to position [0, 202]
click at [338, 319] on div at bounding box center [339, 320] width 15 height 15
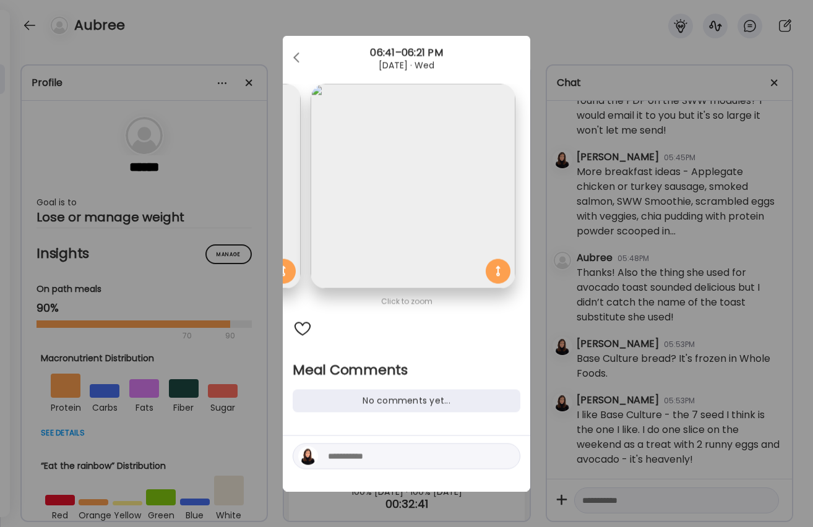
scroll to position [0, 0]
click at [409, 458] on textarea at bounding box center [411, 456] width 167 height 15
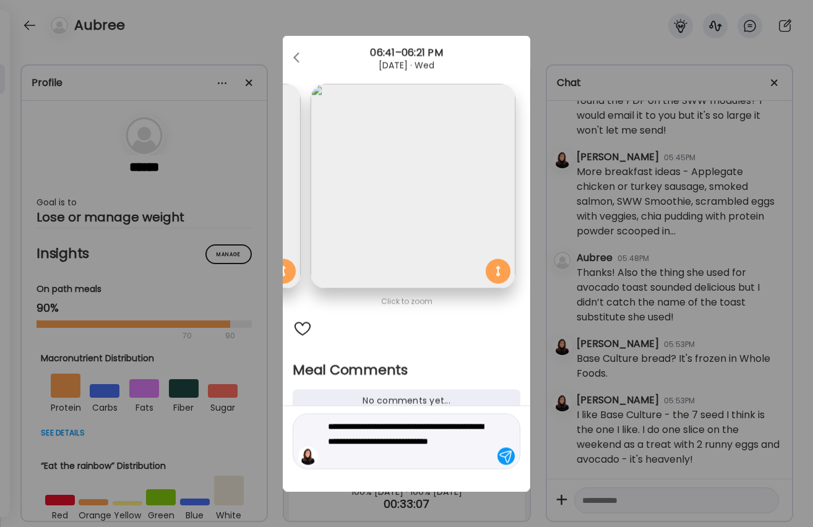
type textarea "**********"
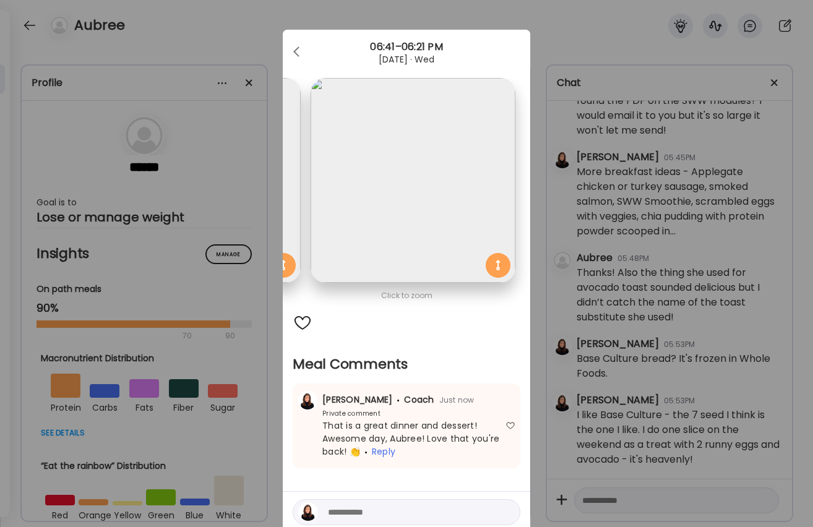
click at [136, 83] on div "Ate Coach Dashboard Wahoo! It’s official Take a moment to set up your Coach Pro…" at bounding box center [406, 263] width 813 height 527
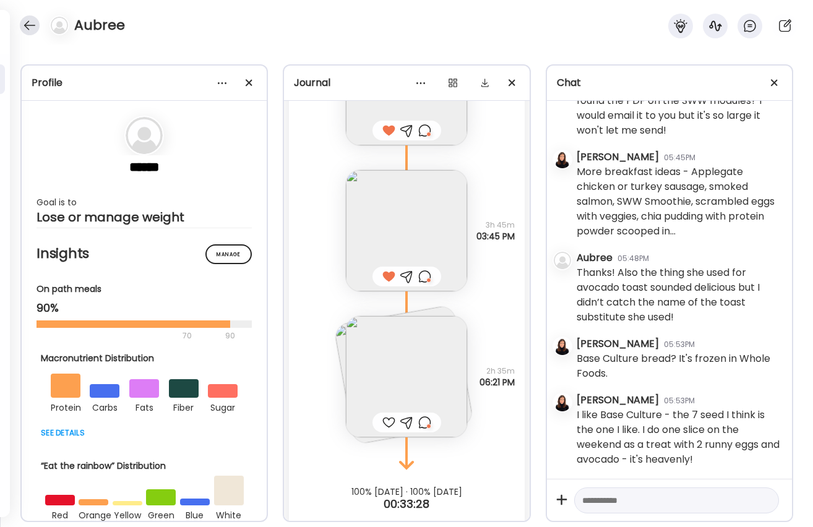
click at [27, 25] on div at bounding box center [30, 25] width 20 height 20
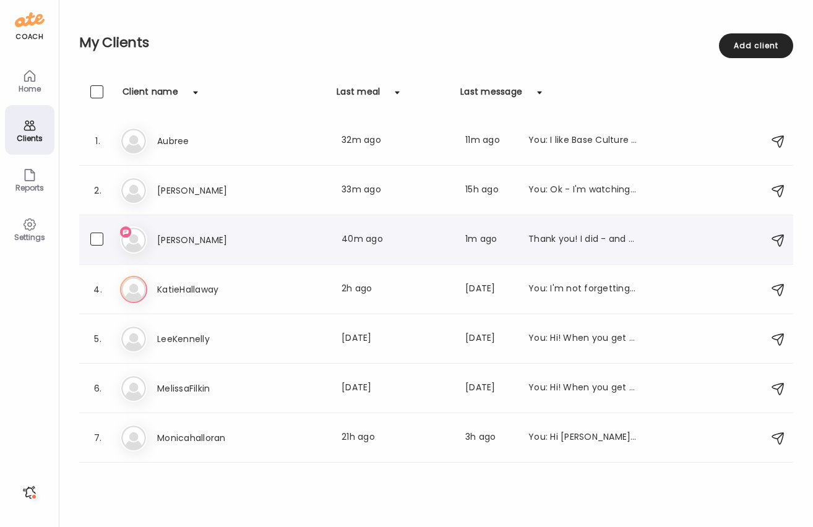
click at [187, 242] on h3 "[PERSON_NAME]" at bounding box center [211, 240] width 109 height 15
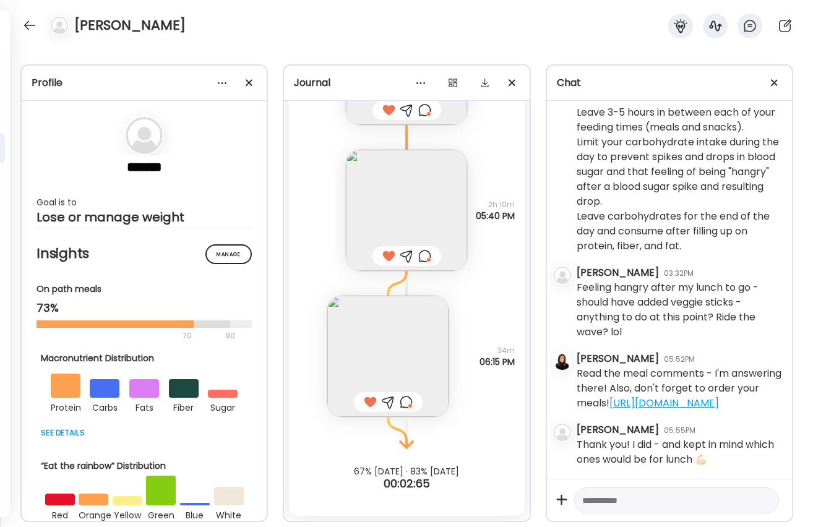
scroll to position [10, 0]
click at [32, 26] on div at bounding box center [30, 25] width 20 height 20
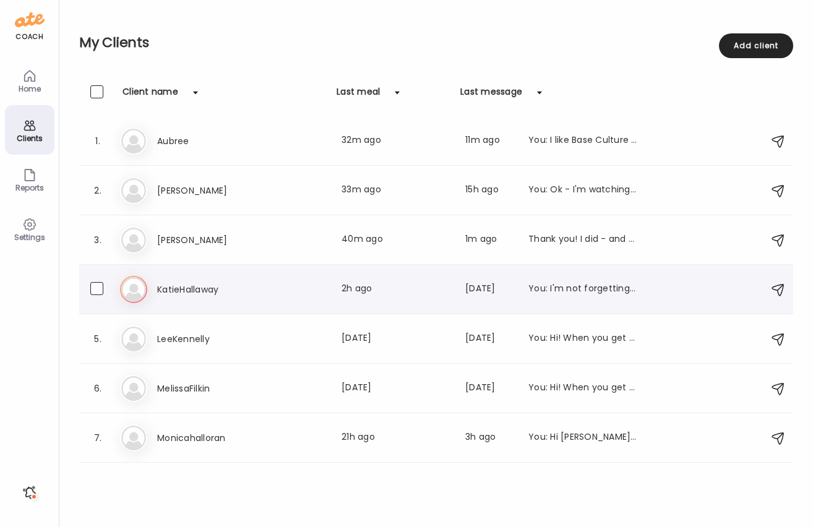
click at [165, 287] on h3 "KatieHallaway" at bounding box center [211, 289] width 109 height 15
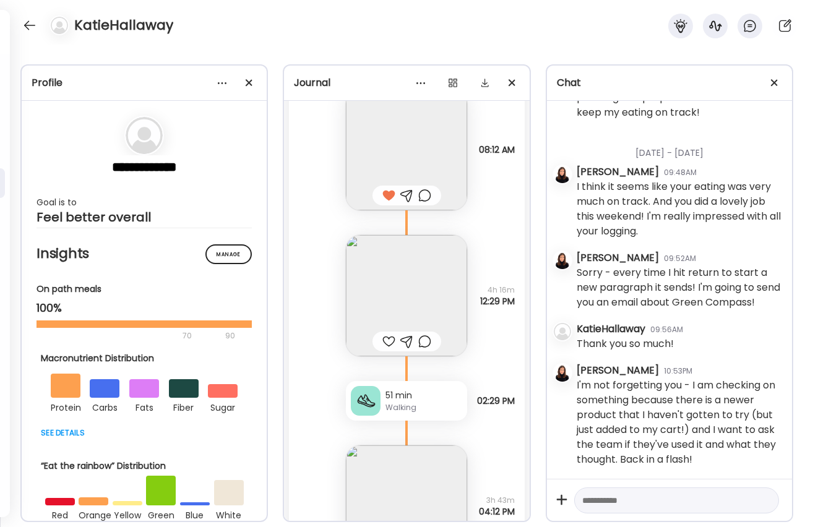
scroll to position [21814, 0]
click at [387, 338] on div at bounding box center [388, 339] width 13 height 15
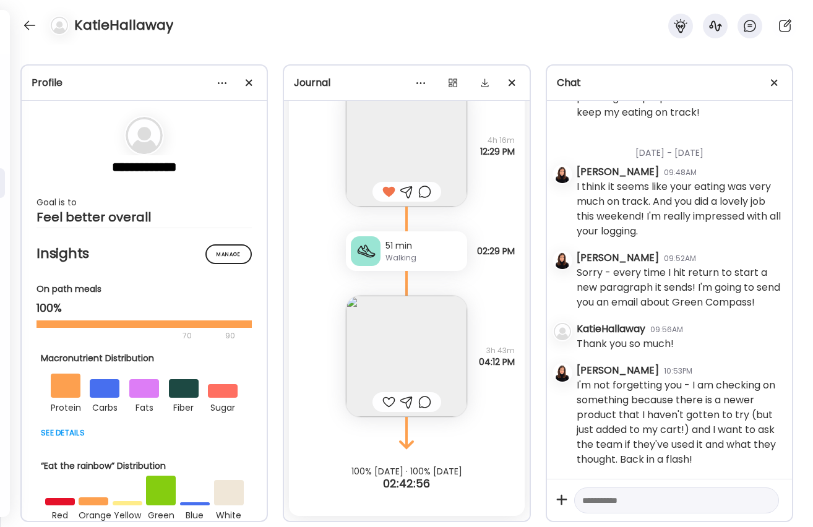
scroll to position [21962, 0]
click at [386, 400] on div at bounding box center [388, 402] width 13 height 15
click at [427, 401] on div at bounding box center [424, 402] width 13 height 15
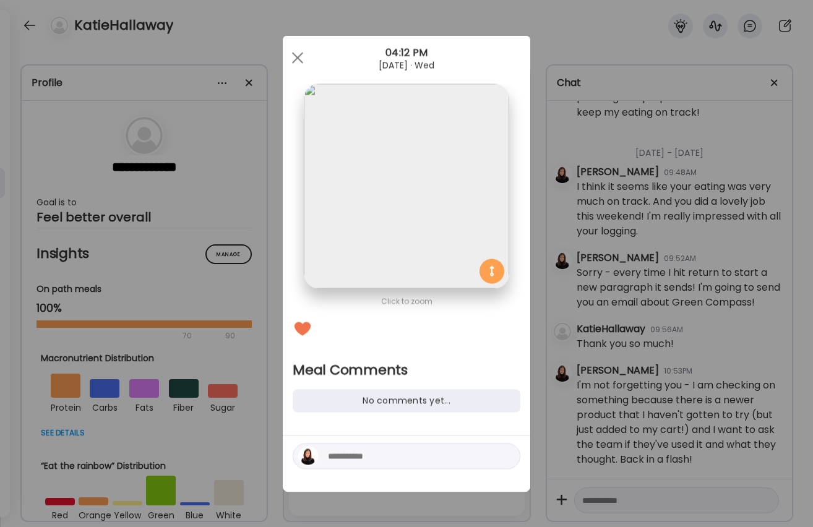
click at [403, 450] on textarea at bounding box center [411, 456] width 167 height 15
type textarea "**********"
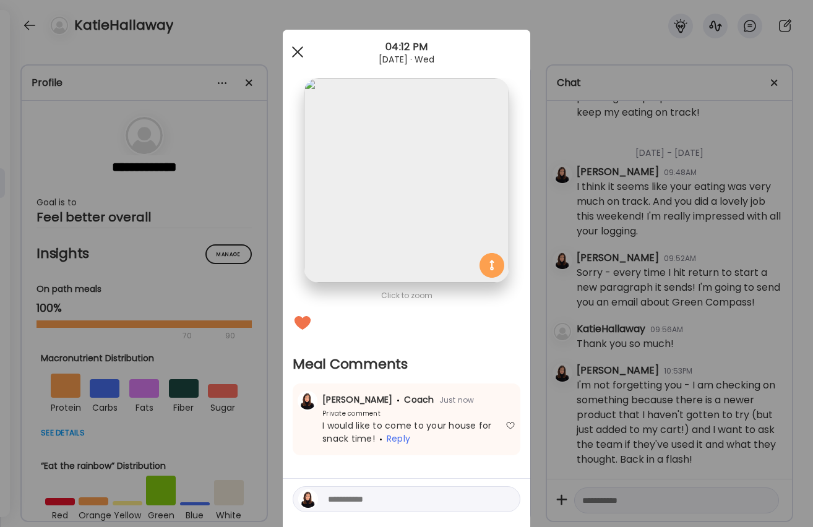
click at [294, 43] on div at bounding box center [297, 52] width 25 height 25
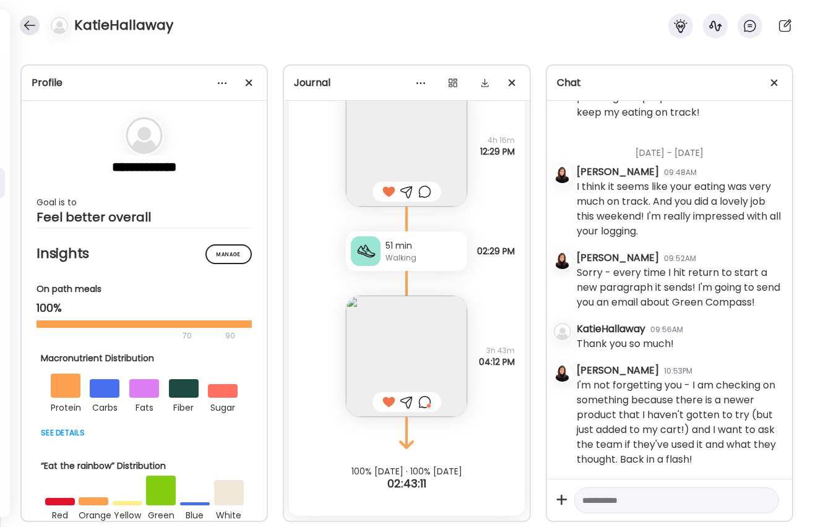
click at [21, 25] on div at bounding box center [30, 25] width 20 height 20
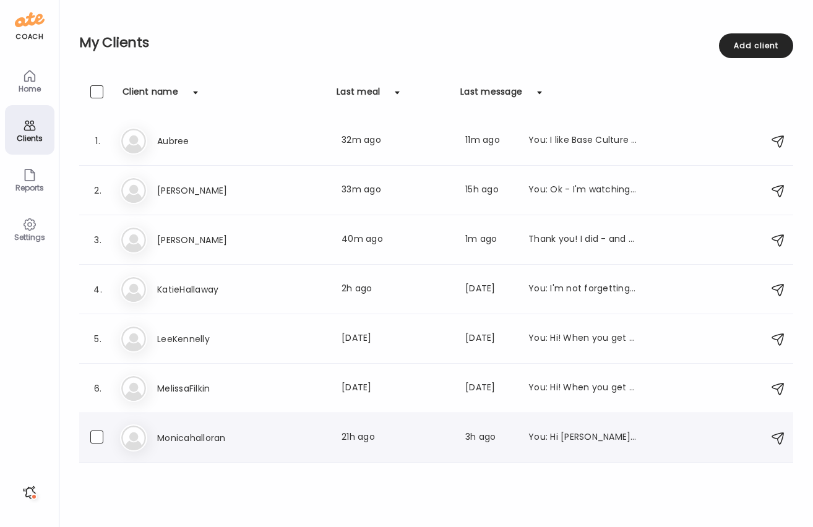
click at [558, 443] on div "You: Hi [PERSON_NAME]. Did you cancel your call again [DATE] early this morning…" at bounding box center [582, 437] width 109 height 15
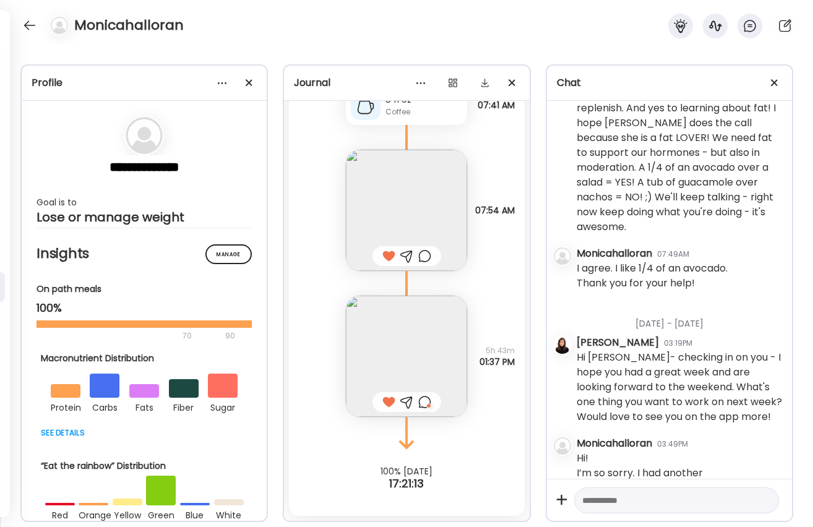
scroll to position [9, 0]
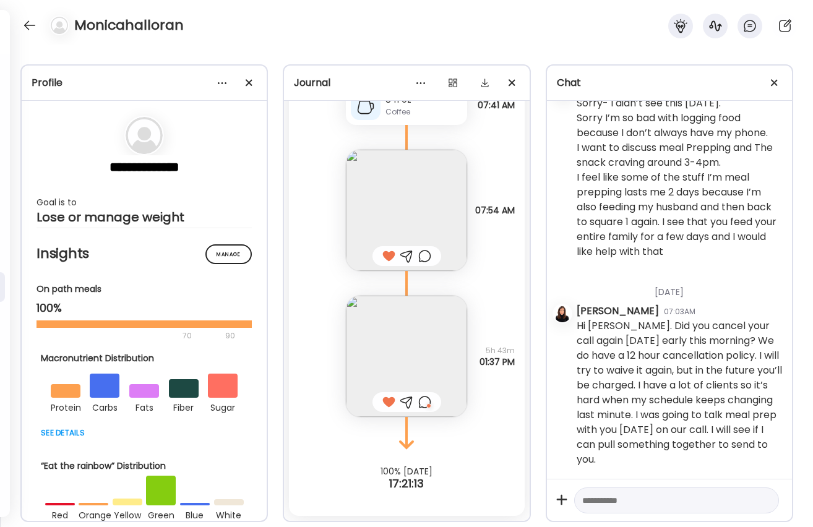
click at [621, 500] on textarea at bounding box center [665, 500] width 166 height 15
click at [618, 501] on textarea at bounding box center [665, 500] width 166 height 15
type textarea "**********"
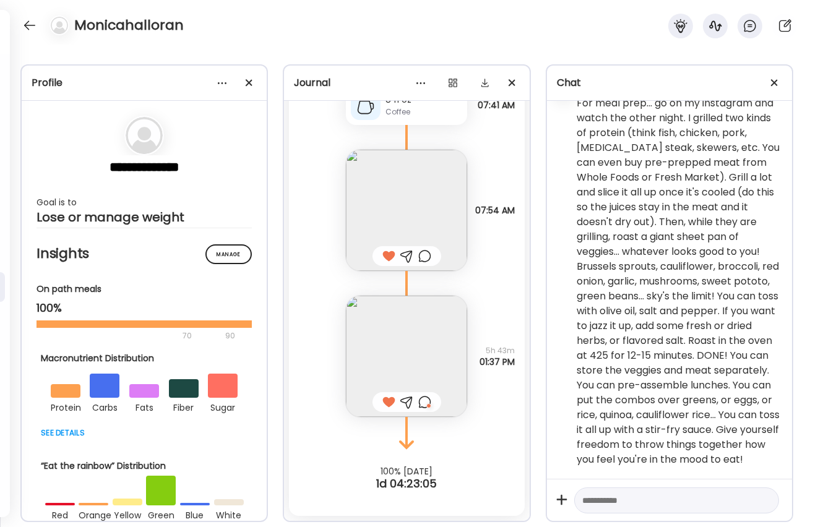
scroll to position [3816, 0]
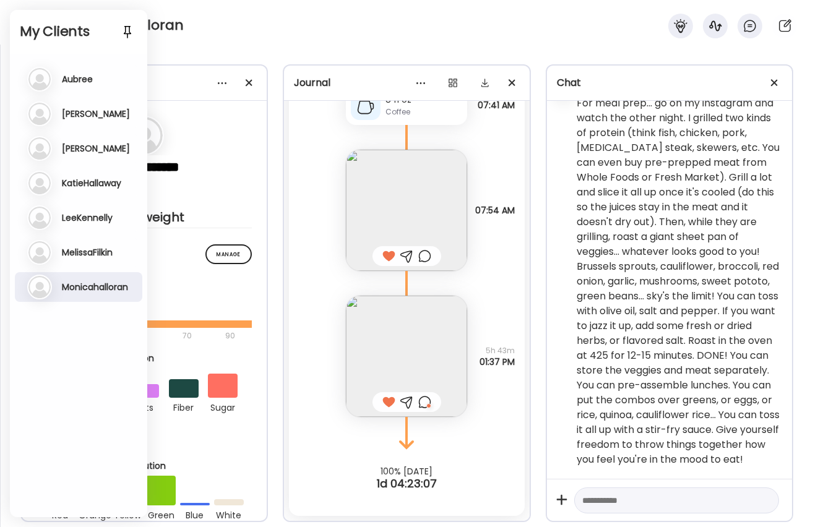
click at [227, 47] on div "**********" at bounding box center [406, 286] width 813 height 482
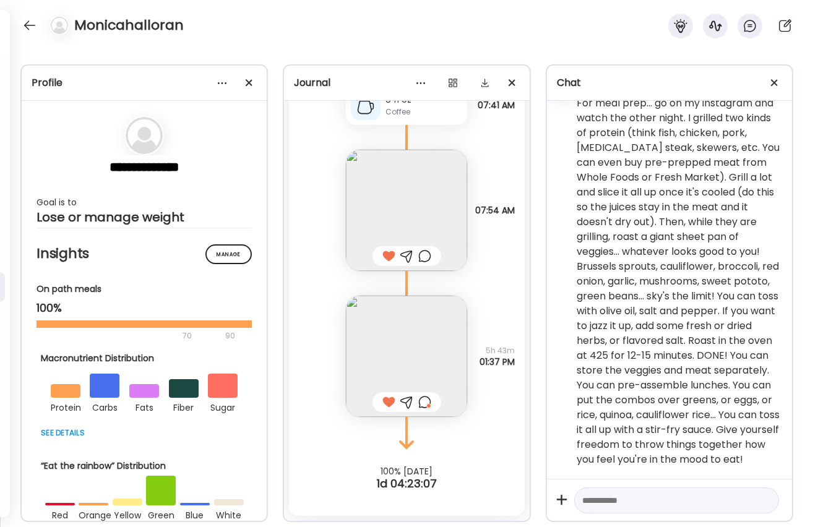
click at [220, 30] on div "Monicahalloran" at bounding box center [406, 22] width 813 height 45
click at [35, 24] on div at bounding box center [30, 25] width 20 height 20
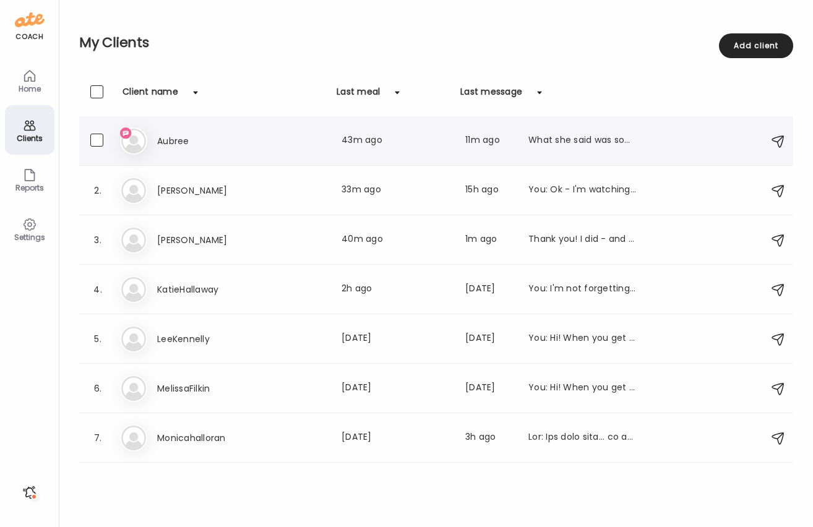
click at [179, 137] on h3 "Aubree" at bounding box center [211, 141] width 109 height 15
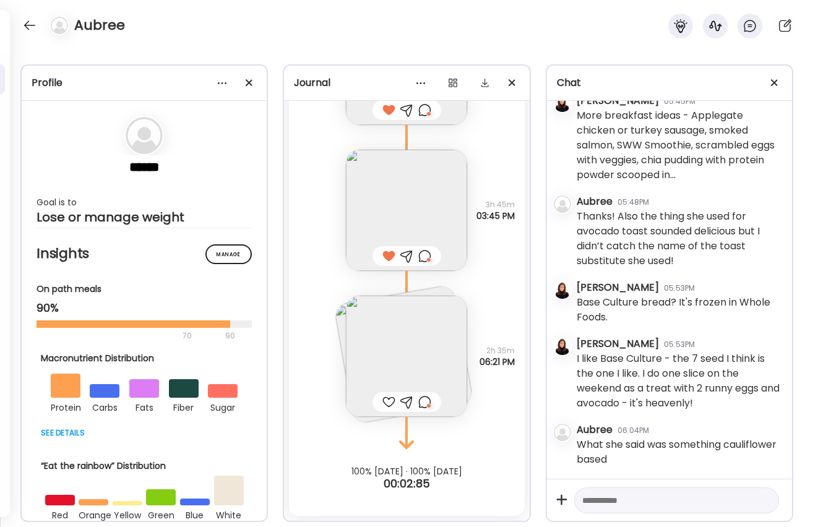
scroll to position [2173, 0]
click at [648, 504] on textarea at bounding box center [665, 500] width 166 height 15
paste textarea "**********"
type textarea "**********"
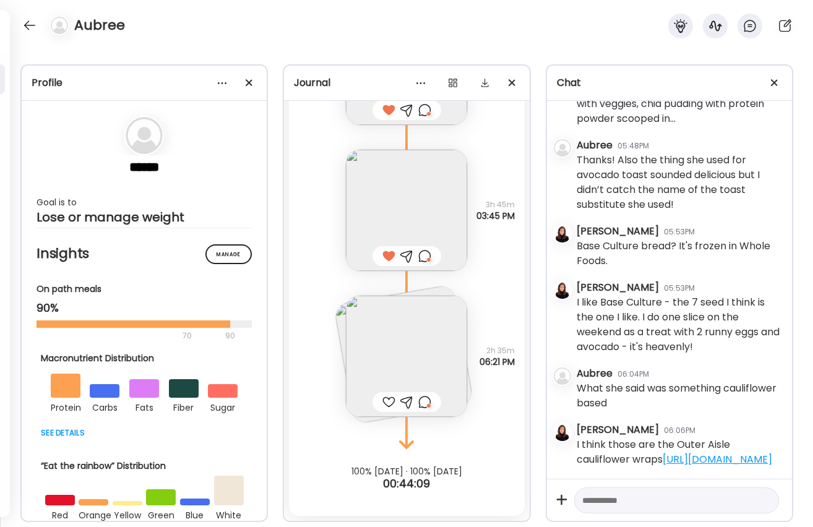
scroll to position [2259, 0]
click at [631, 497] on textarea at bounding box center [665, 500] width 166 height 15
paste textarea "**********"
type textarea "**********"
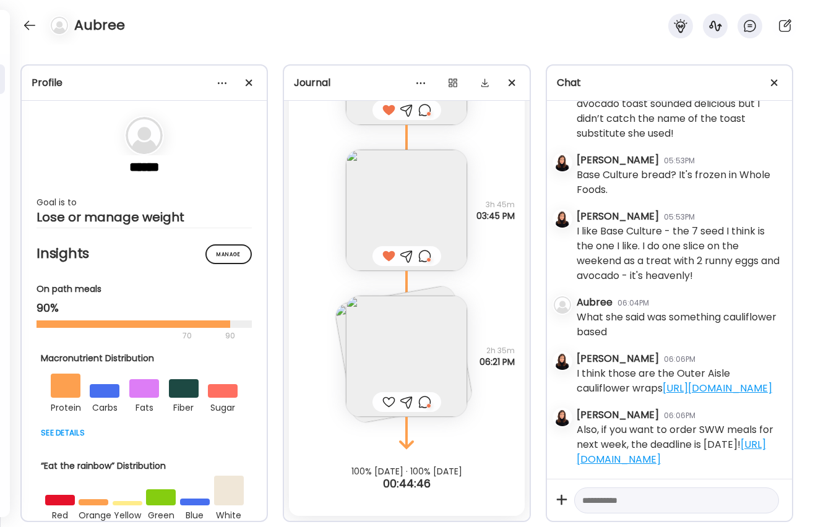
scroll to position [2345, 0]
click at [25, 24] on div at bounding box center [30, 25] width 20 height 20
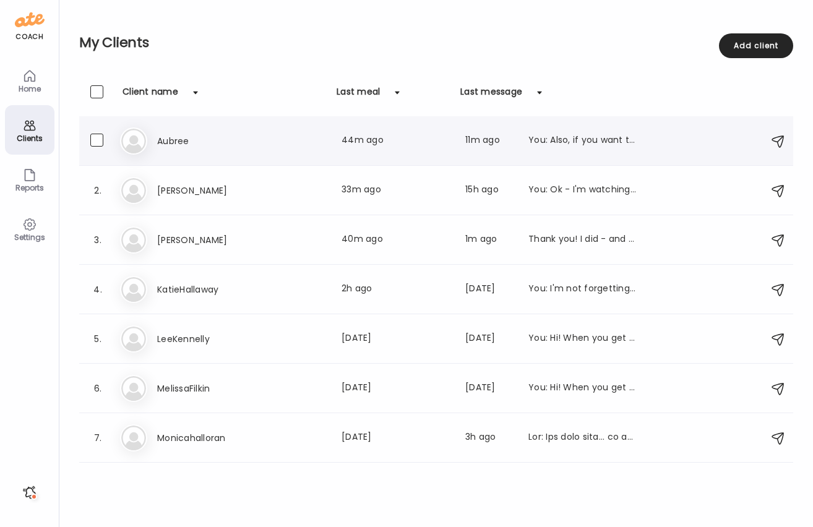
click at [190, 136] on h3 "Aubree" at bounding box center [211, 141] width 109 height 15
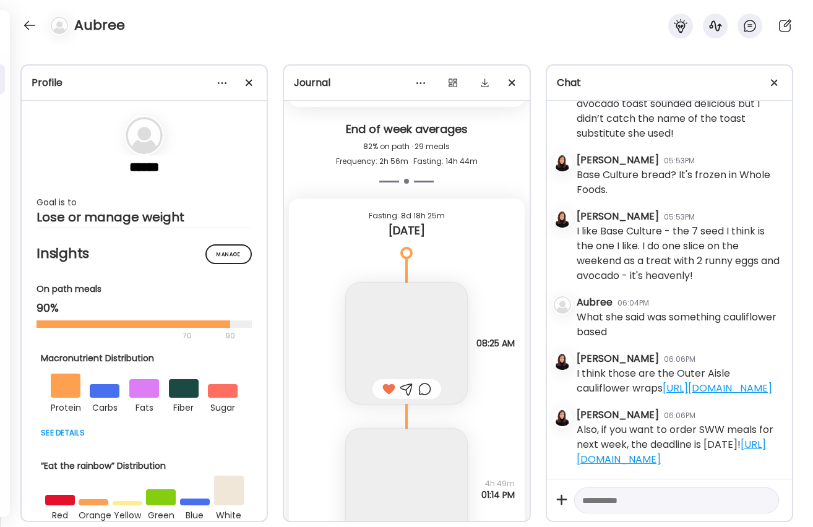
scroll to position [6424, 0]
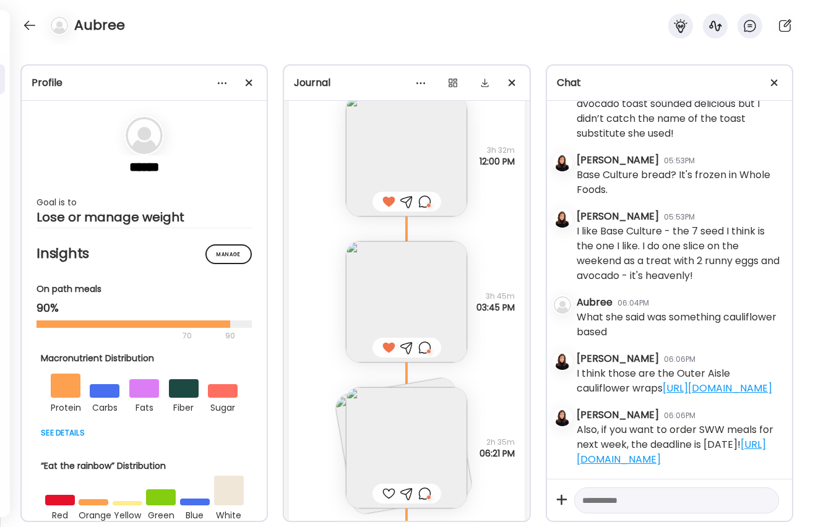
click at [693, 505] on textarea at bounding box center [665, 500] width 166 height 15
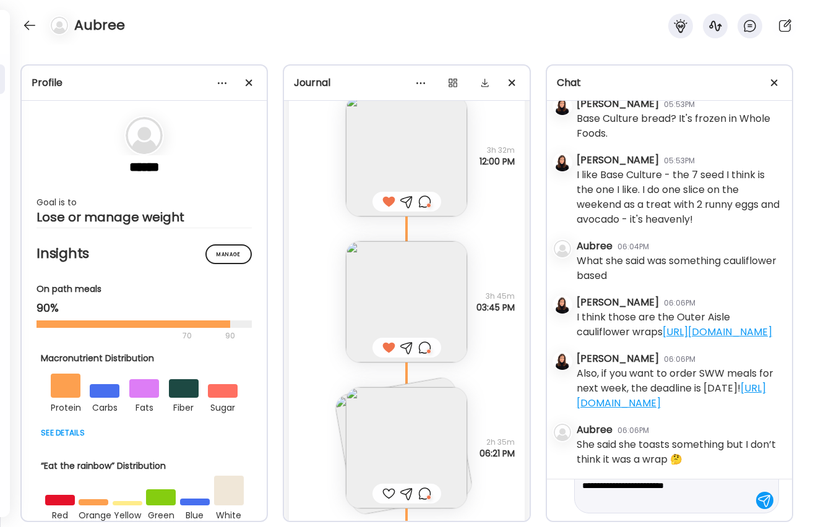
scroll to position [29, 0]
type textarea "**********"
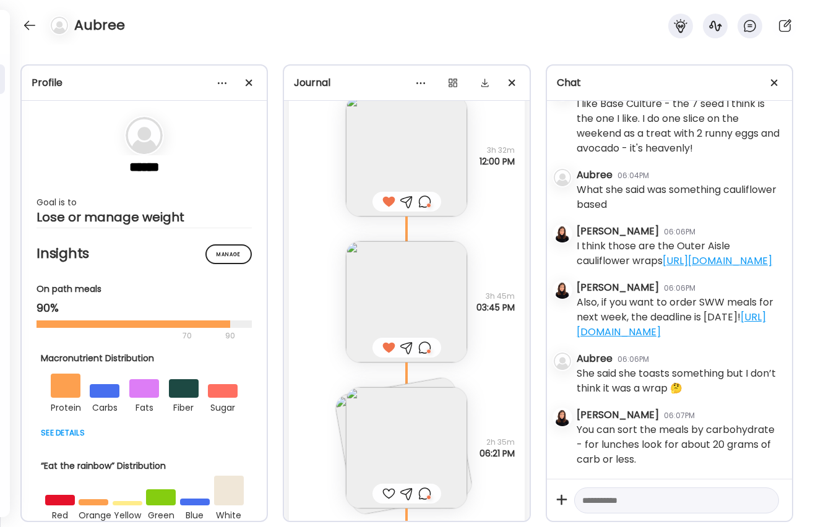
scroll to position [2472, 0]
click at [652, 498] on textarea at bounding box center [665, 500] width 166 height 15
type textarea "**********"
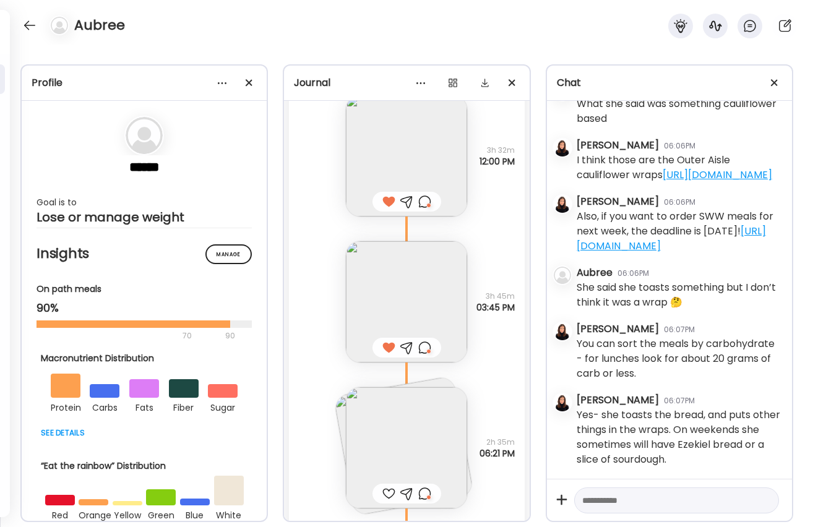
scroll to position [2558, 0]
click at [32, 23] on div at bounding box center [30, 25] width 20 height 20
